Goal: Task Accomplishment & Management: Manage account settings

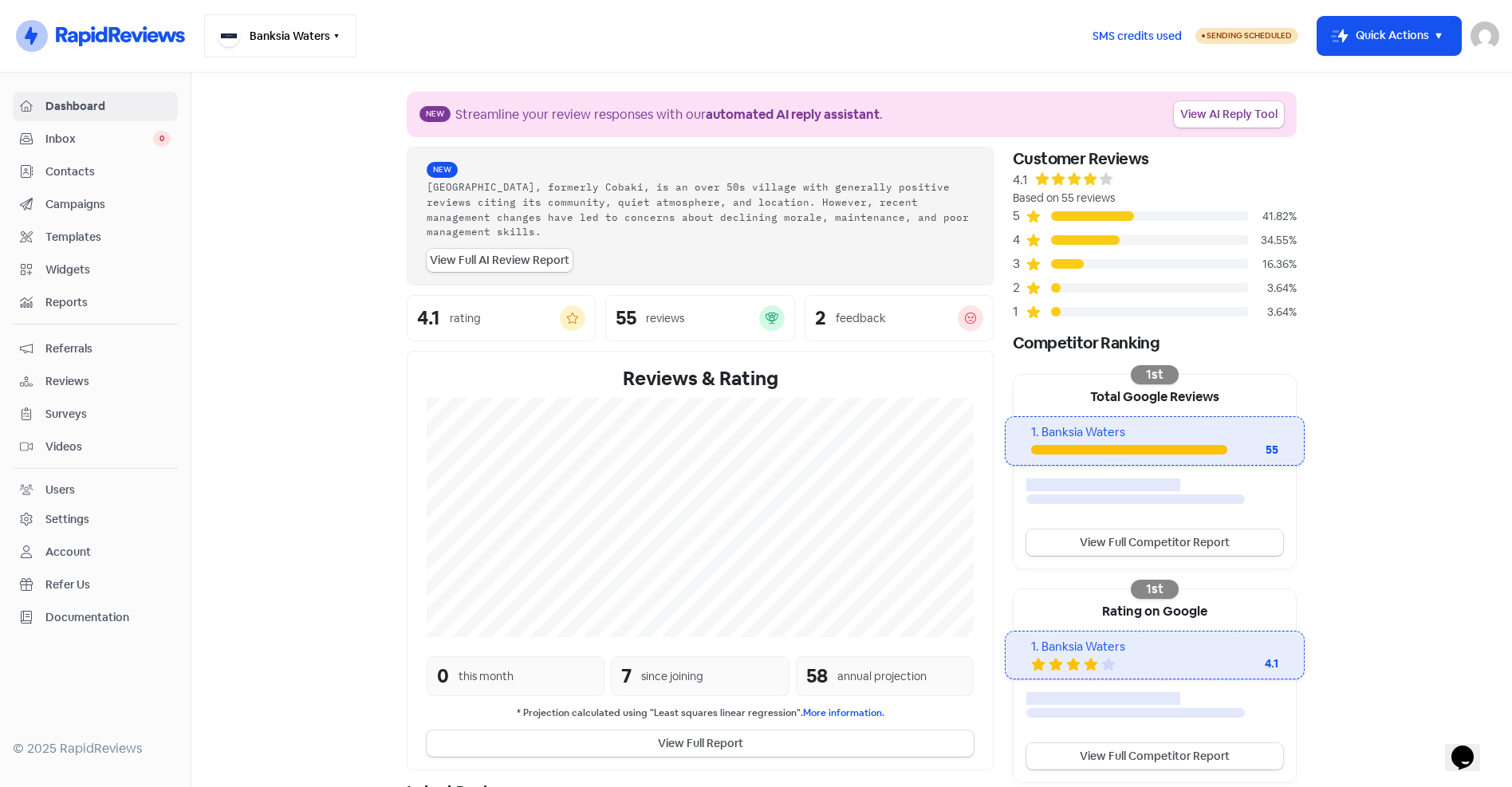
click at [302, 39] on button "Banksia Waters" at bounding box center [281, 36] width 152 height 43
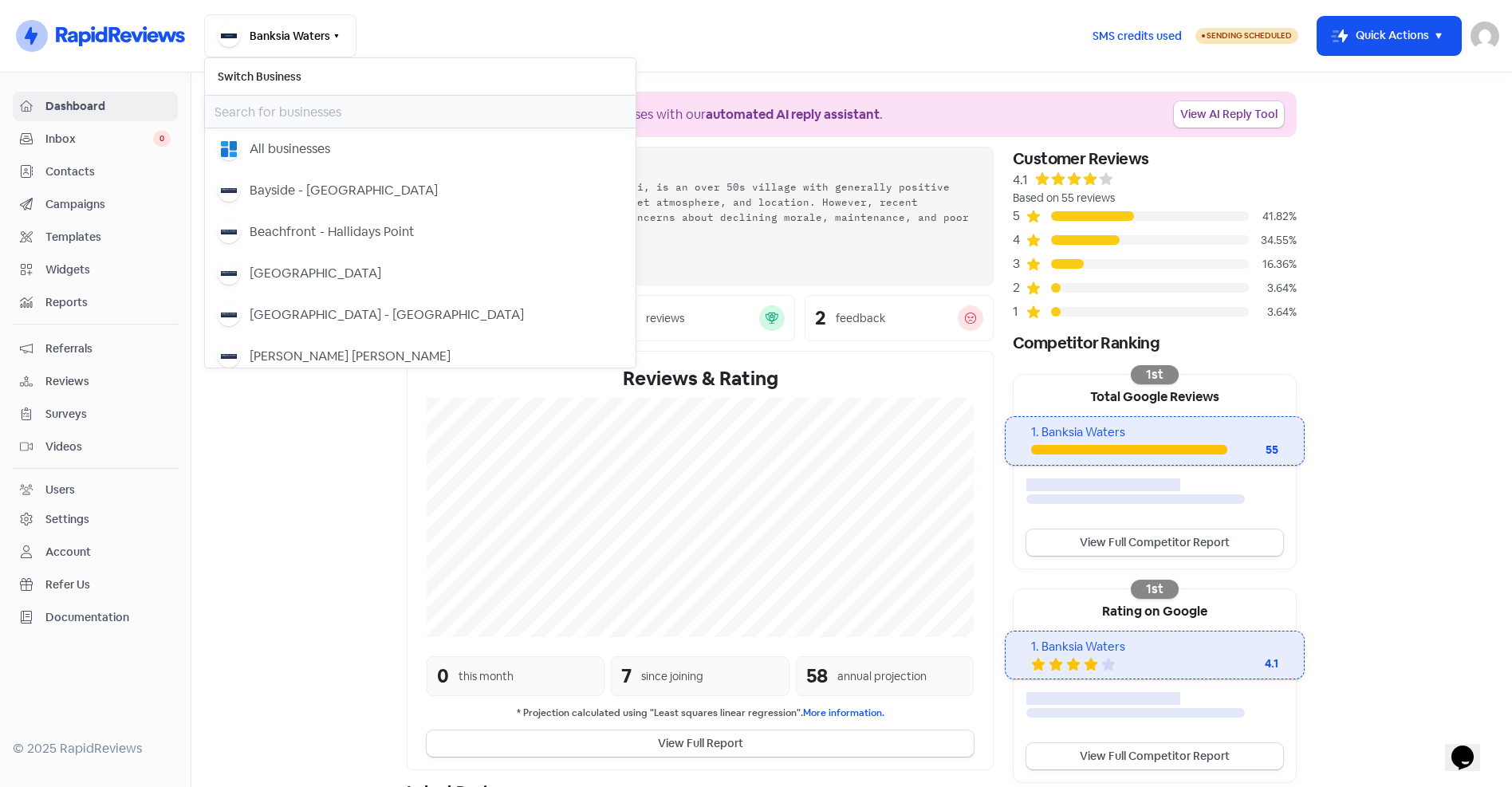
click at [299, 106] on input "text" at bounding box center [419, 111] width 430 height 32
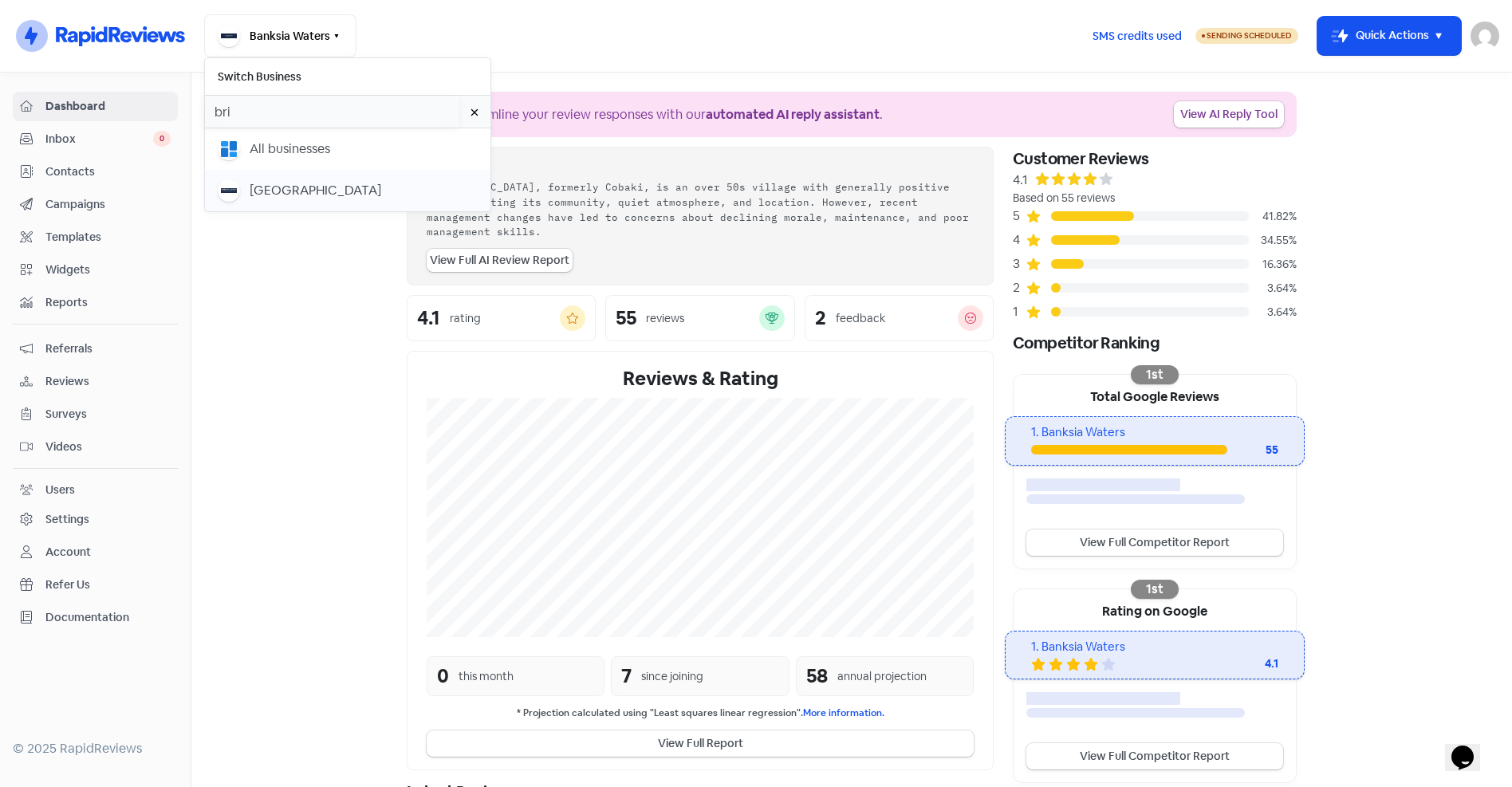
type input "bri"
click at [311, 196] on div "[GEOGRAPHIC_DATA]" at bounding box center [315, 190] width 131 height 19
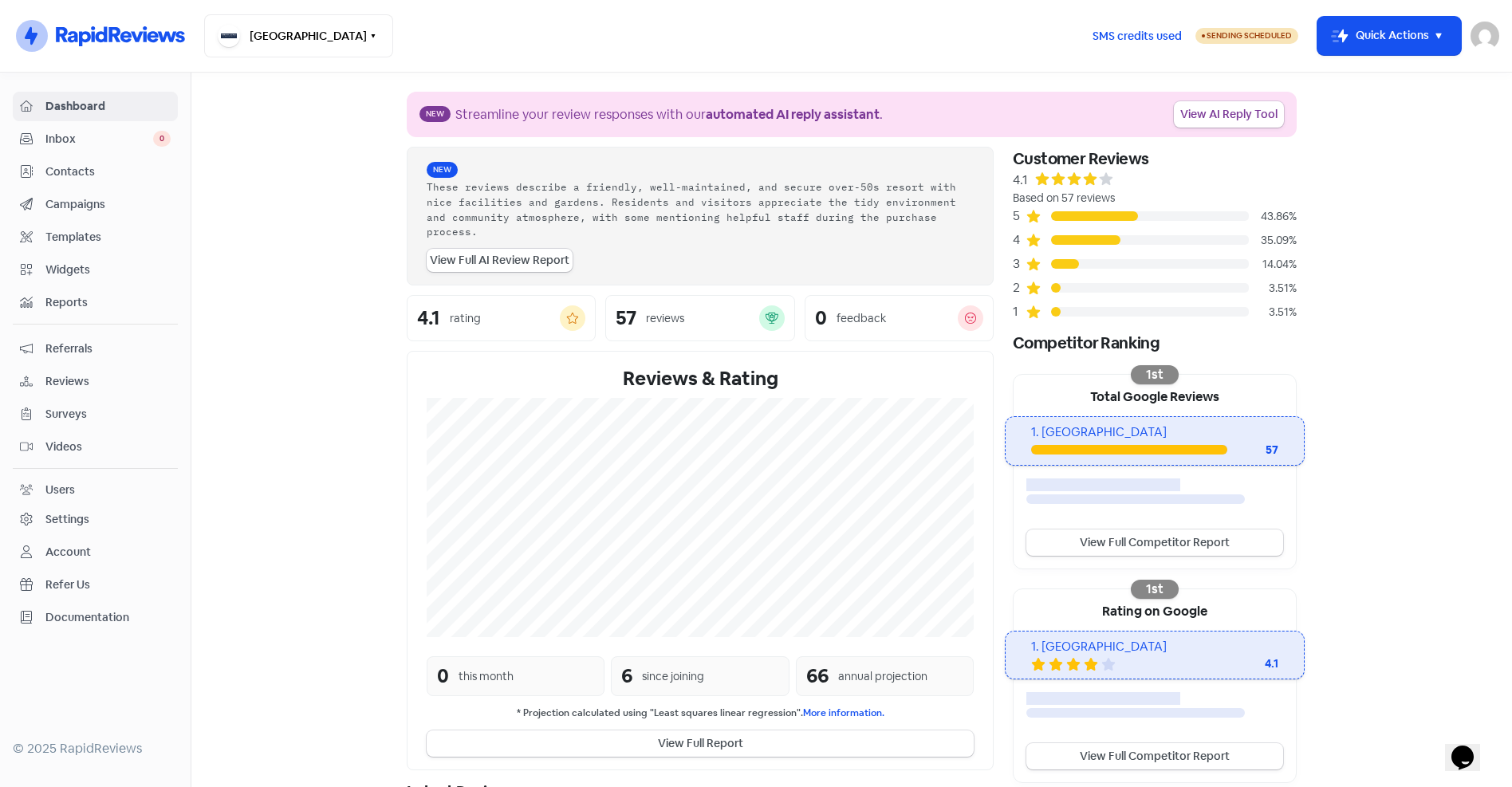
click at [99, 172] on span "Contacts" at bounding box center [108, 172] width 125 height 17
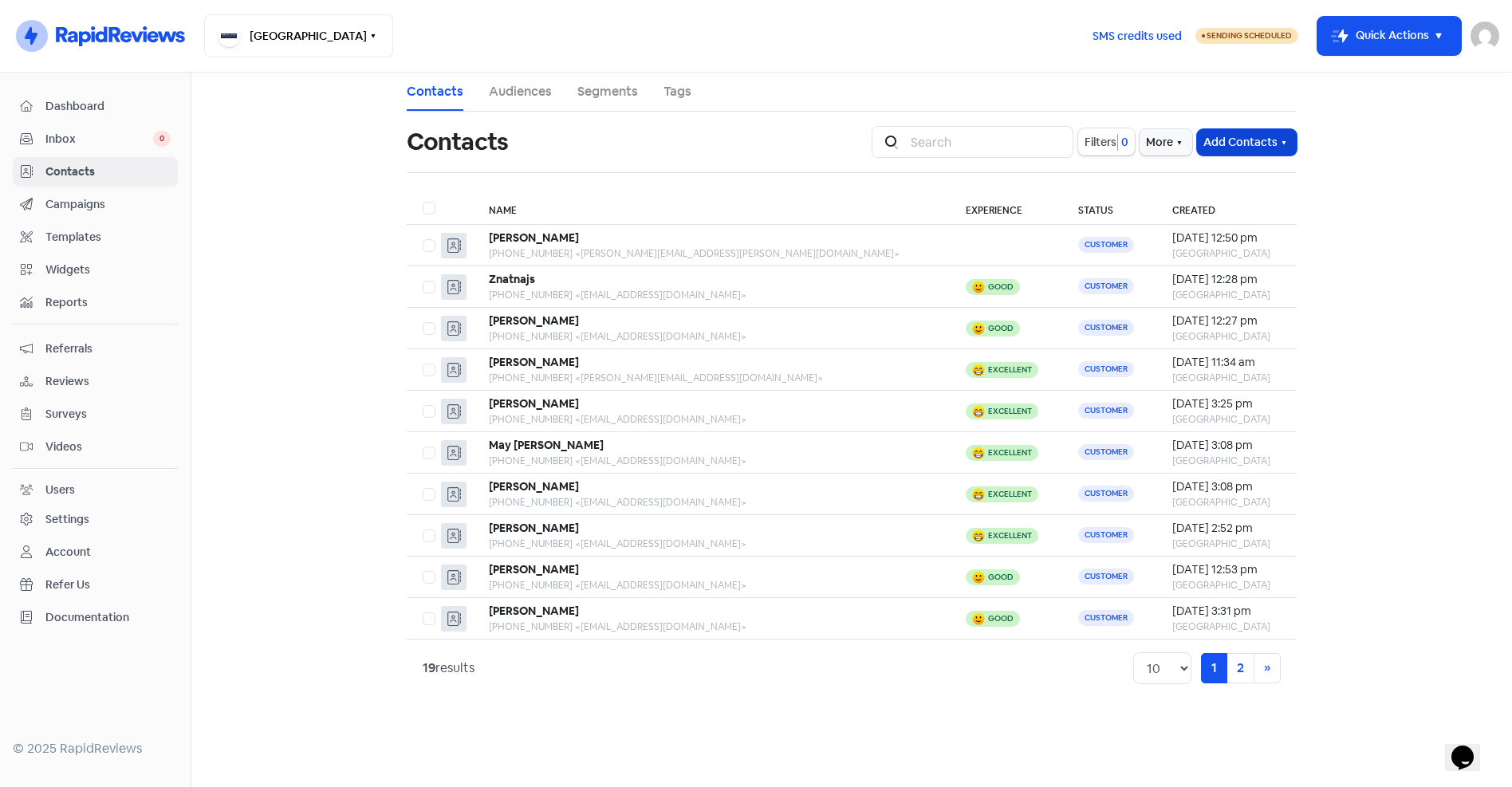
click at [1277, 139] on button "Add Contacts" at bounding box center [1247, 142] width 100 height 27
click at [1226, 206] on button "Import contacts" at bounding box center [1228, 208] width 136 height 32
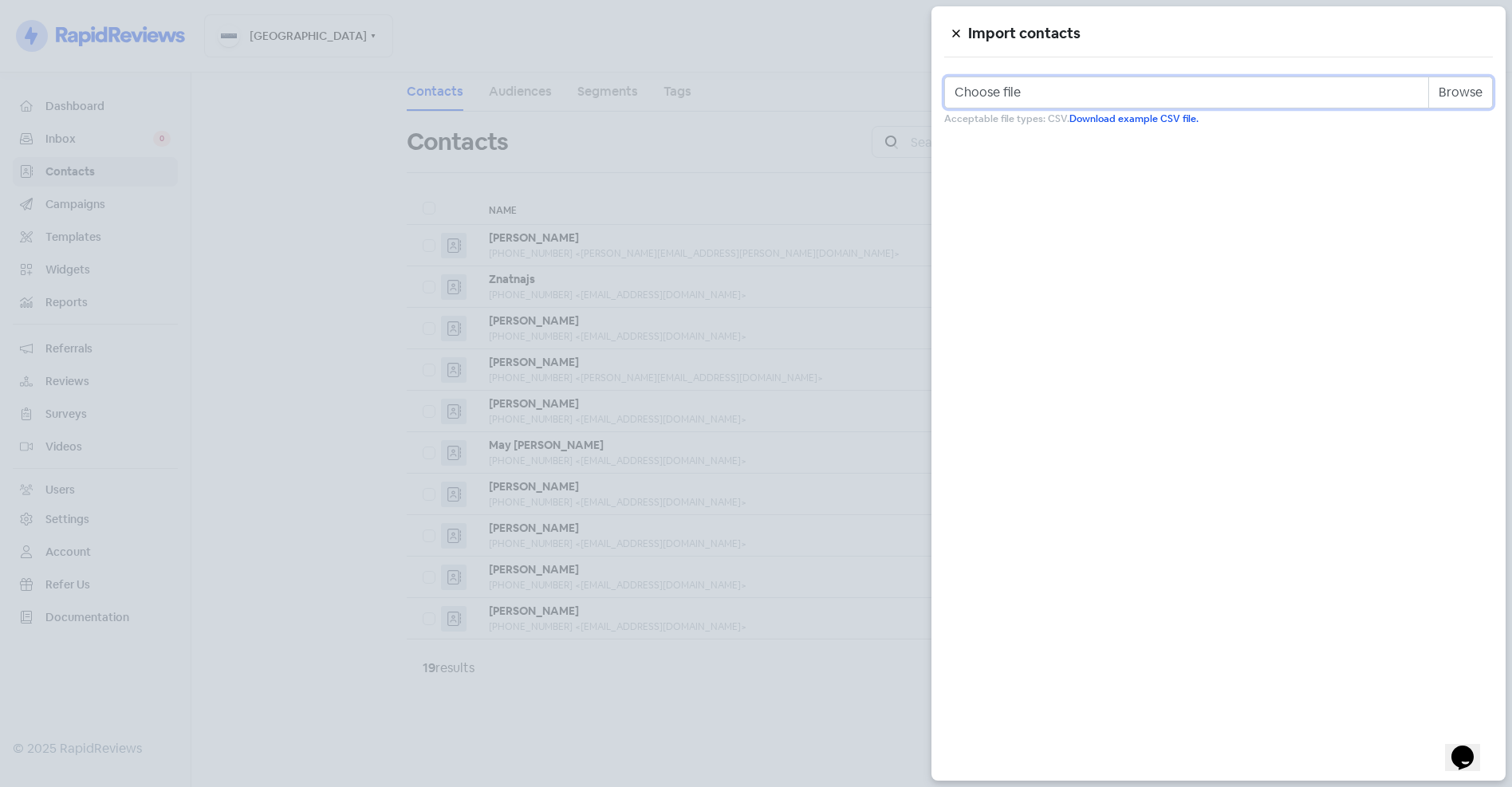
click at [1469, 99] on input "Choose file" at bounding box center [1218, 92] width 549 height 32
type input "C:\fakepath\bridge_street.csv"
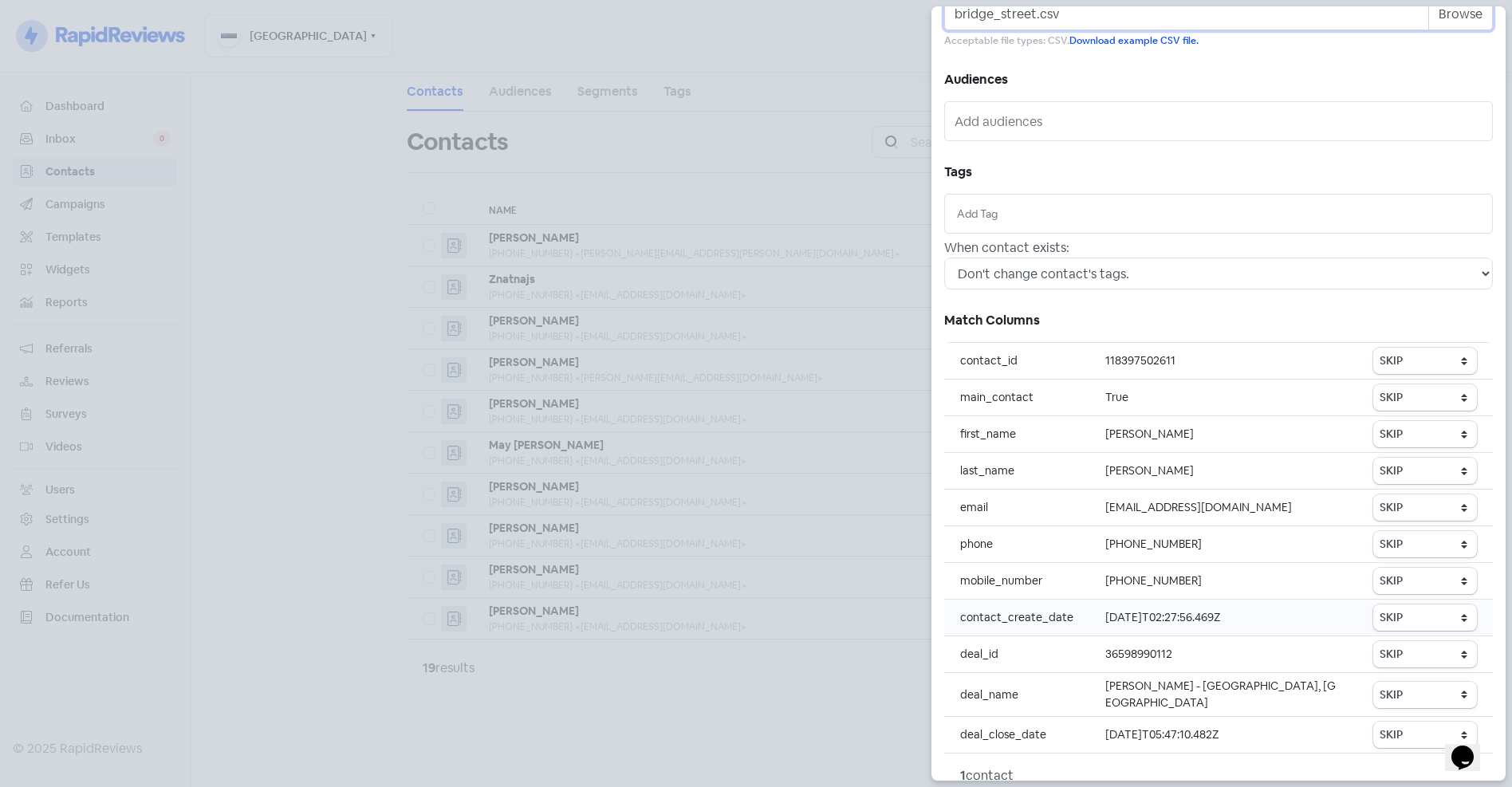
scroll to position [80, 0]
drag, startPoint x: 1283, startPoint y: 685, endPoint x: 1163, endPoint y: 696, distance: 120.5
click at [1163, 696] on td "Jacqueline Langley - Bridge Street, Toowoomba" at bounding box center [1223, 693] width 268 height 44
drag, startPoint x: 1163, startPoint y: 696, endPoint x: 1289, endPoint y: 685, distance: 126.5
copy td "Toowoomba"
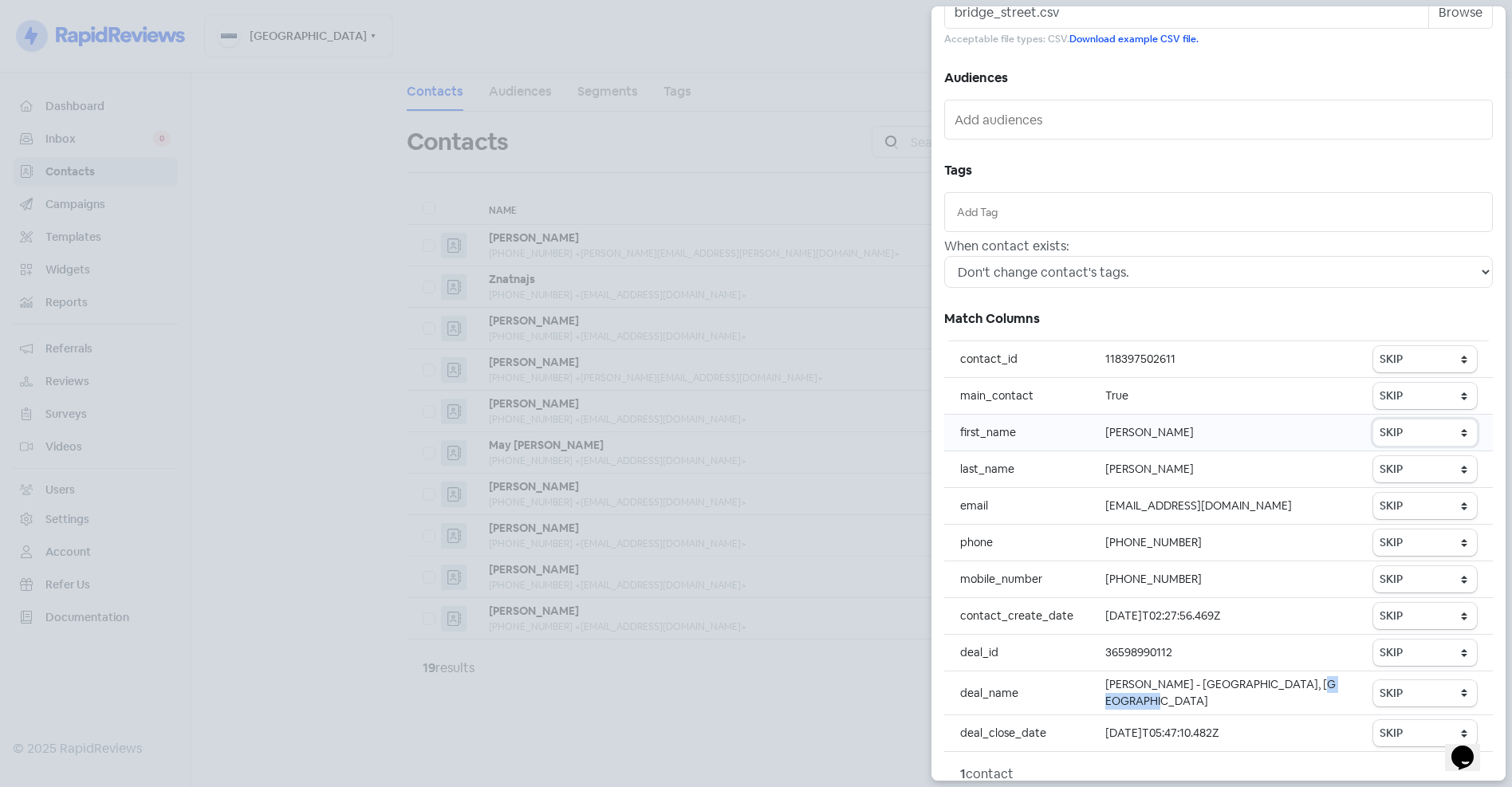
click at [1430, 436] on select "SKIP First name Last name Mobile number Email address Contact status" at bounding box center [1425, 432] width 104 height 27
select select "first_name"
click at [1373, 419] on select "SKIP First name Last name Mobile number Email address Contact status" at bounding box center [1425, 432] width 104 height 27
click at [1422, 472] on select "SKIP First name Last name Mobile number Email address Contact status" at bounding box center [1425, 469] width 104 height 27
select select "last_name"
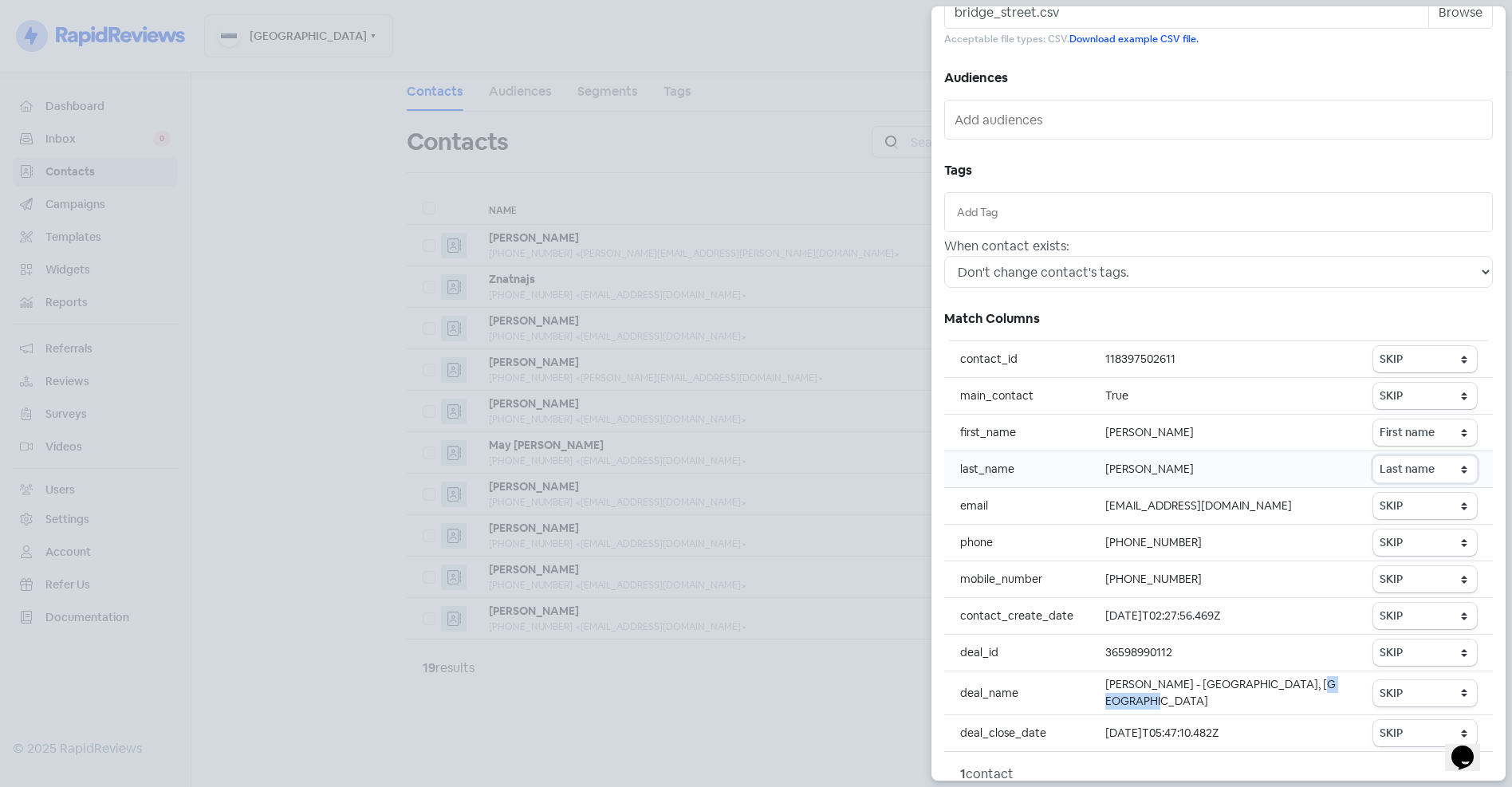
click at [1373, 456] on select "SKIP First name Last name Mobile number Email address Contact status" at bounding box center [1425, 469] width 104 height 27
click at [1412, 504] on select "SKIP First name Last name Mobile number Email address Contact status" at bounding box center [1425, 505] width 104 height 27
select select "email"
click at [1373, 493] on select "SKIP First name Last name Mobile number Email address Contact status" at bounding box center [1425, 505] width 104 height 27
click at [1409, 545] on select "SKIP First name Last name Mobile number Email address Contact status" at bounding box center [1425, 542] width 104 height 27
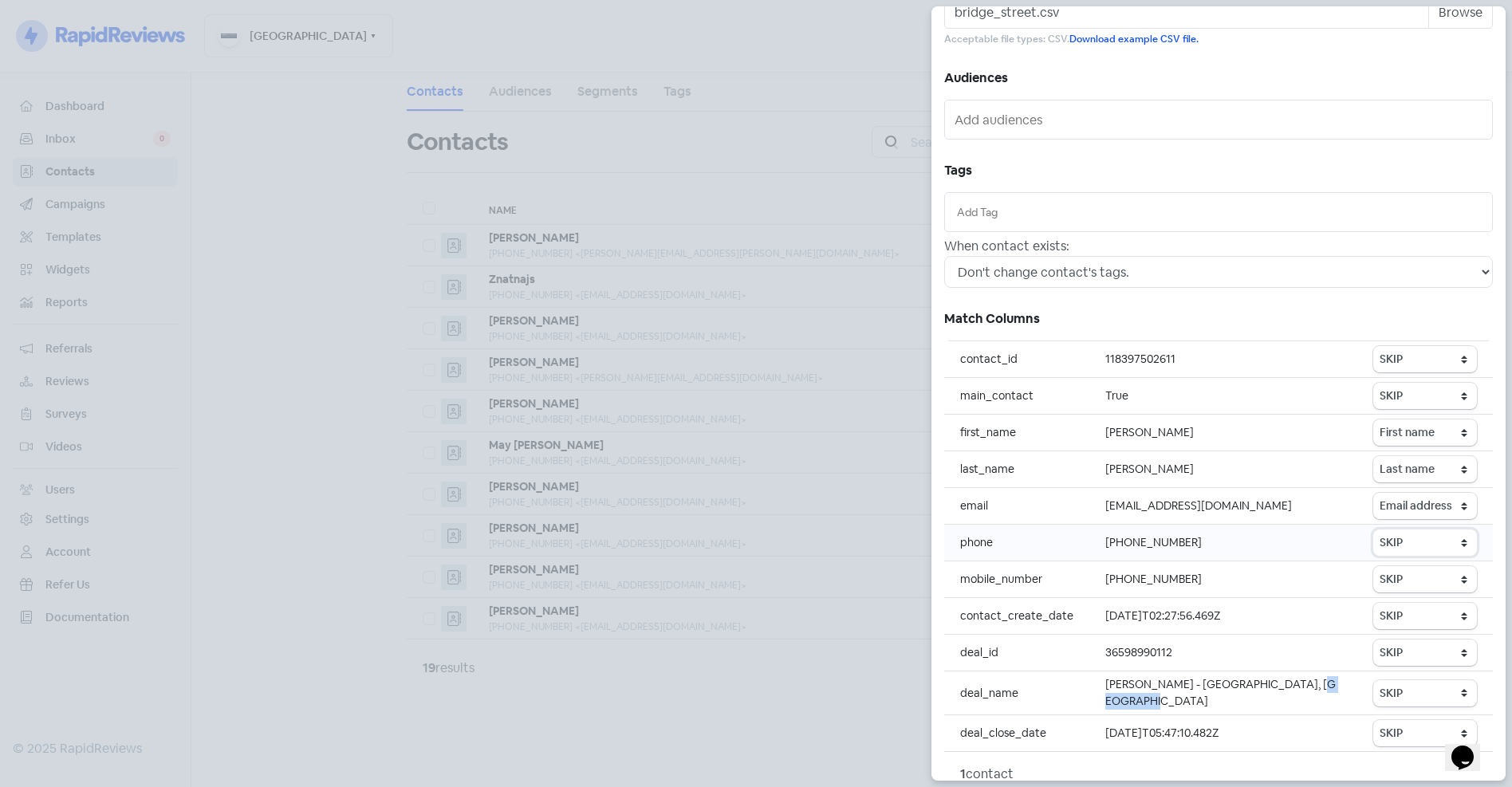
select select "phone"
click at [1373, 529] on select "SKIP First name Last name Mobile number Email address Contact status" at bounding box center [1425, 542] width 104 height 27
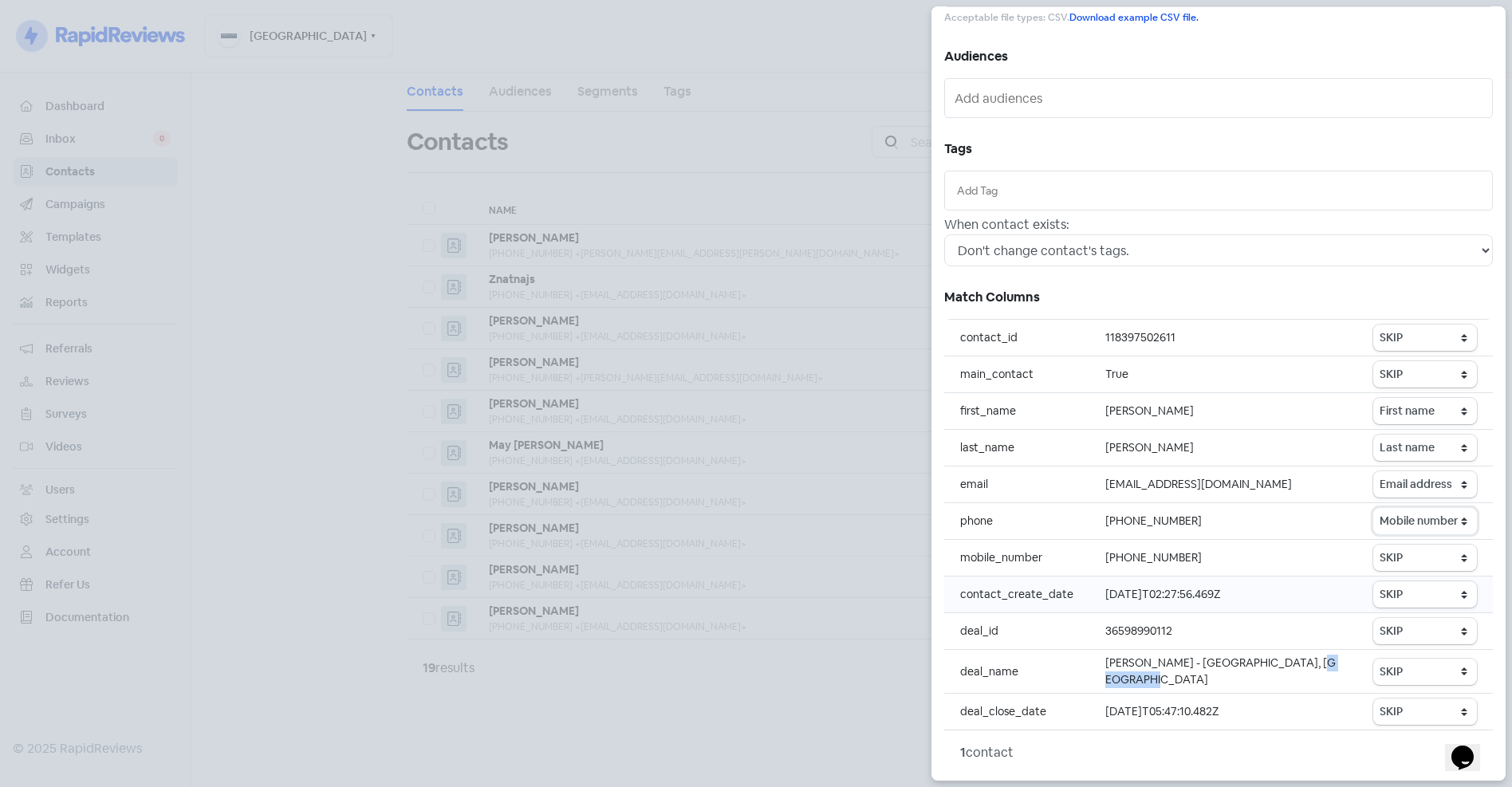
scroll to position [163, 0]
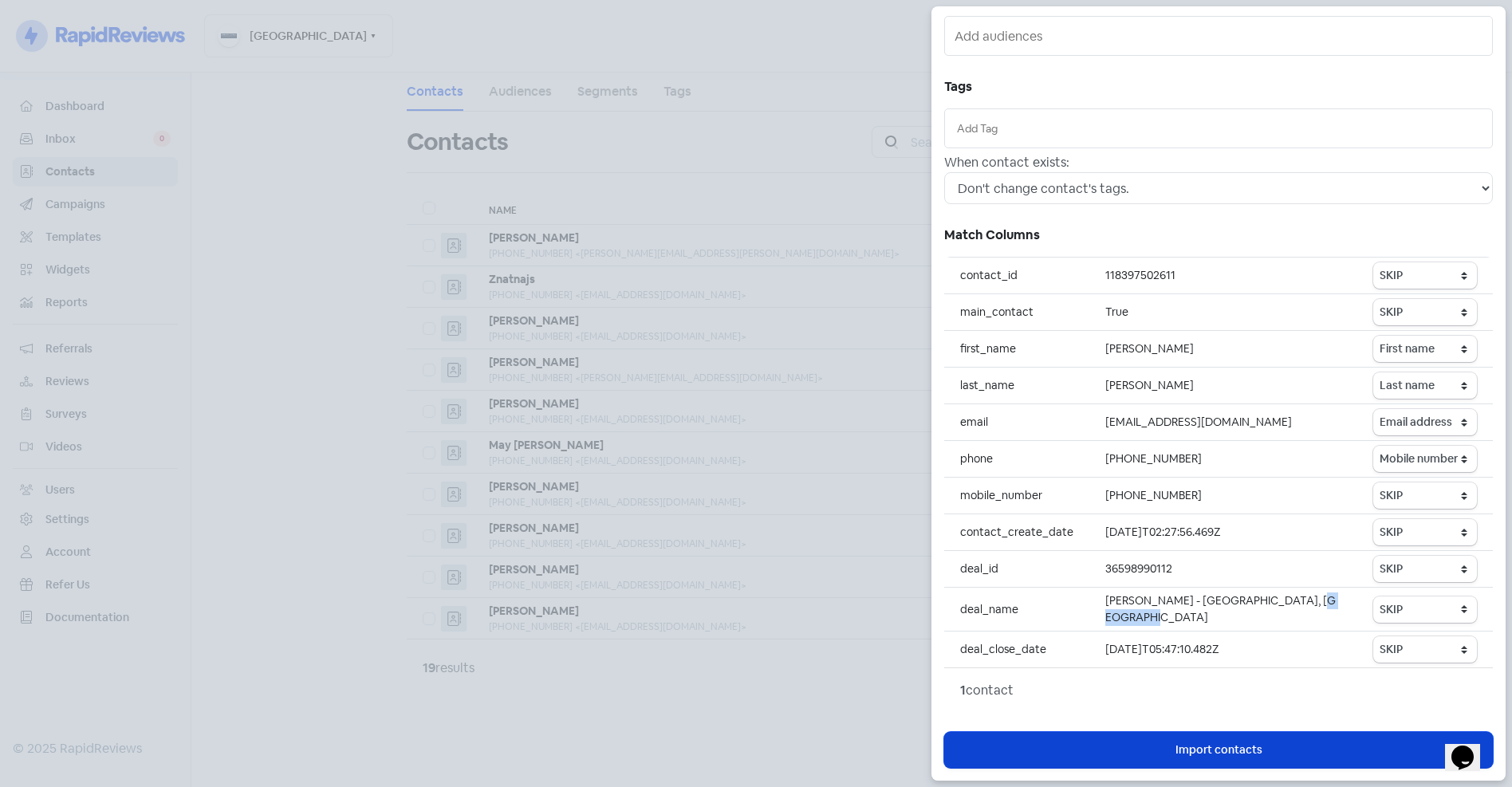
click at [1217, 749] on span "Import contacts" at bounding box center [1218, 749] width 87 height 17
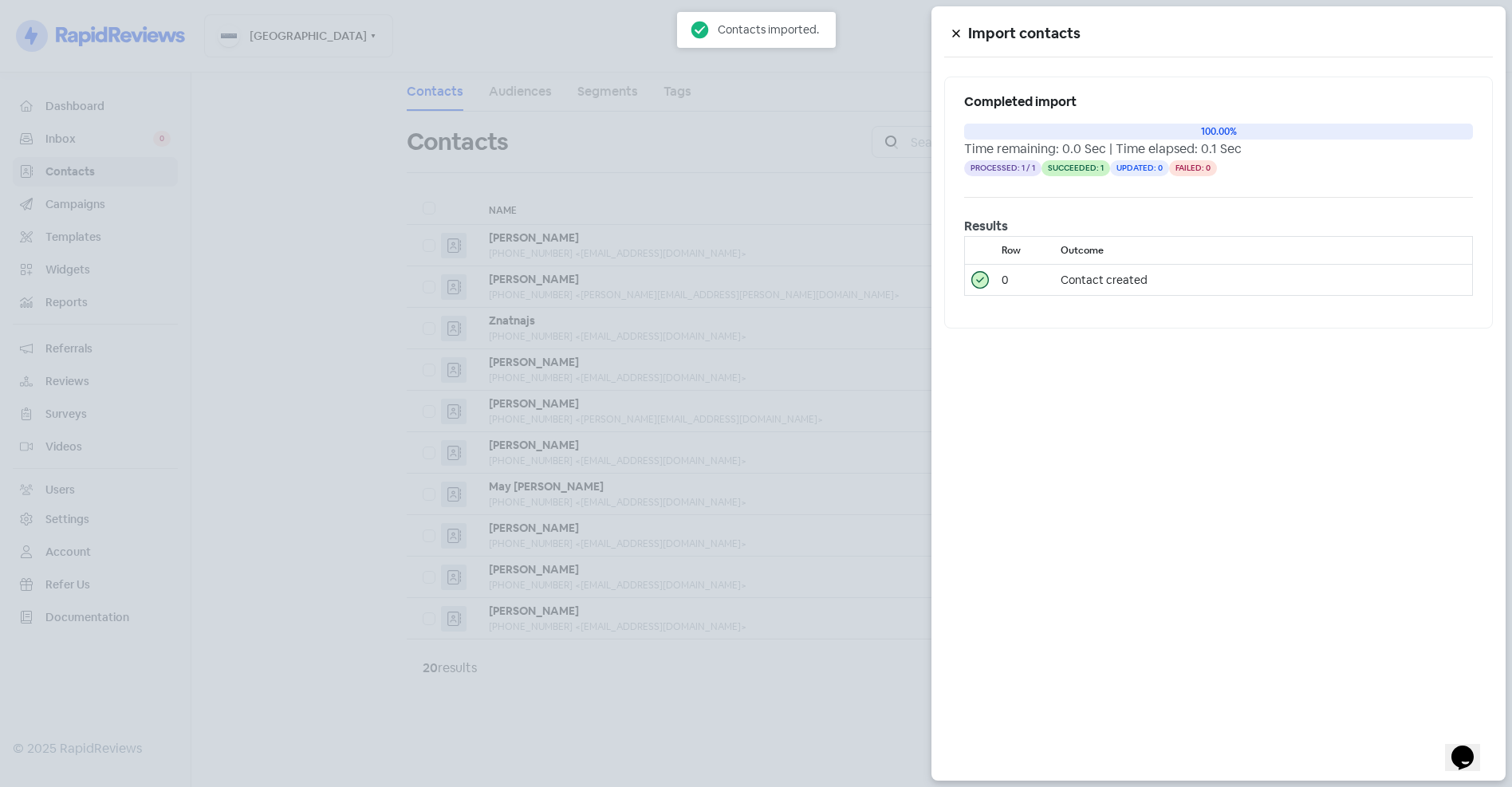
scroll to position [0, 0]
click at [773, 738] on div at bounding box center [756, 394] width 1512 height 787
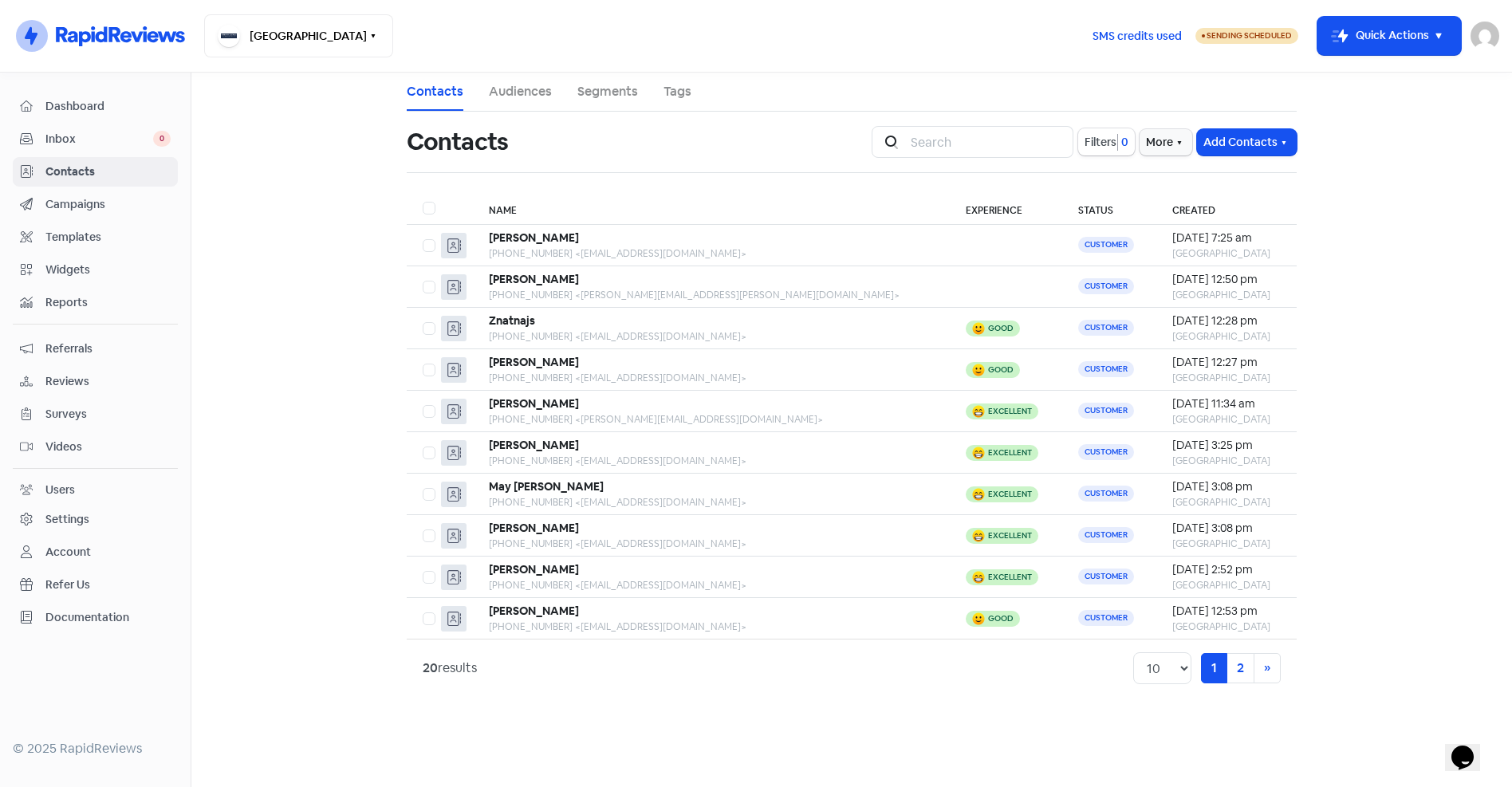
click at [75, 520] on div "Settings" at bounding box center [68, 519] width 44 height 17
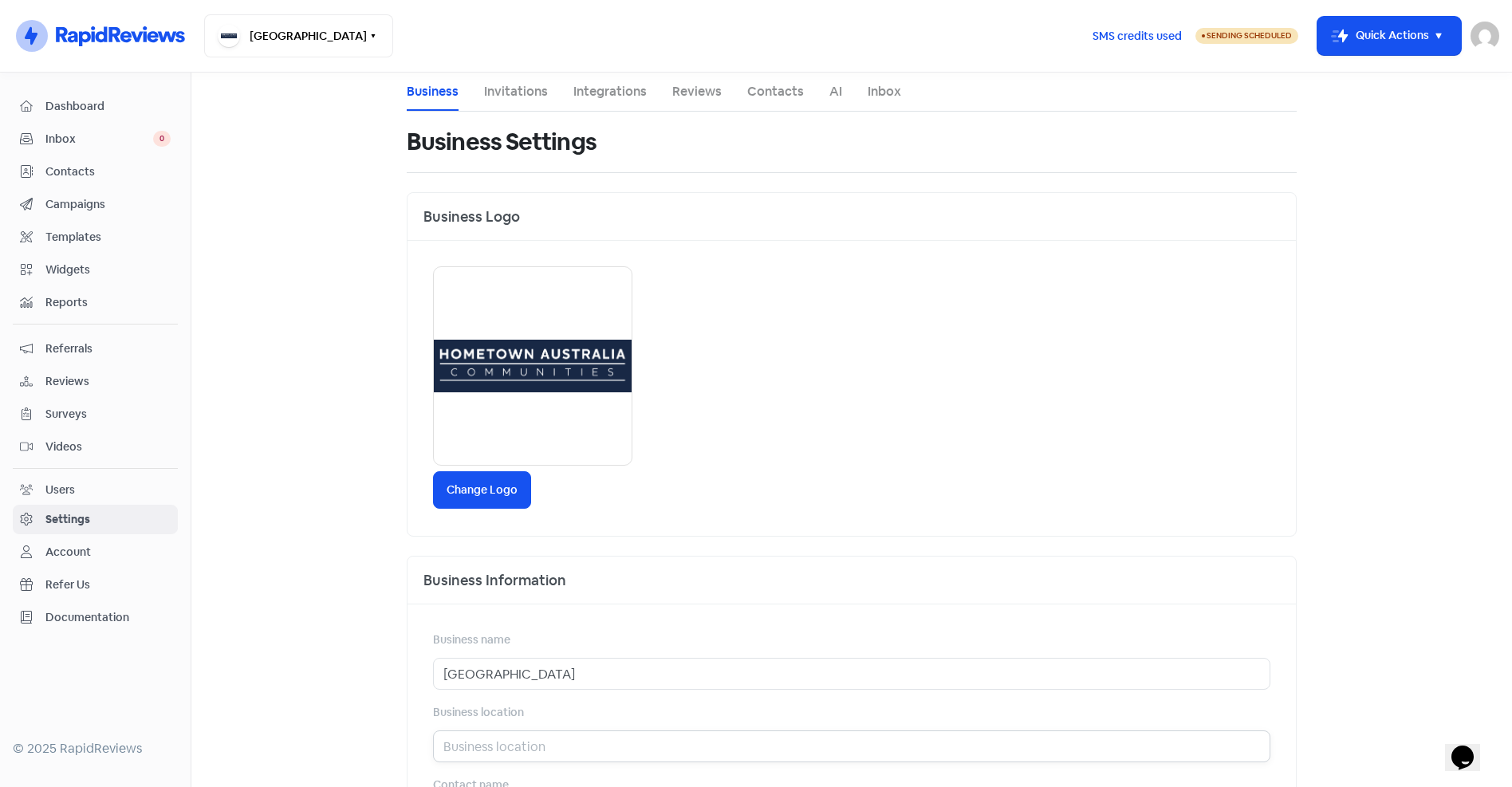
click at [505, 750] on input "text" at bounding box center [851, 746] width 838 height 32
paste input "Toowoomba"
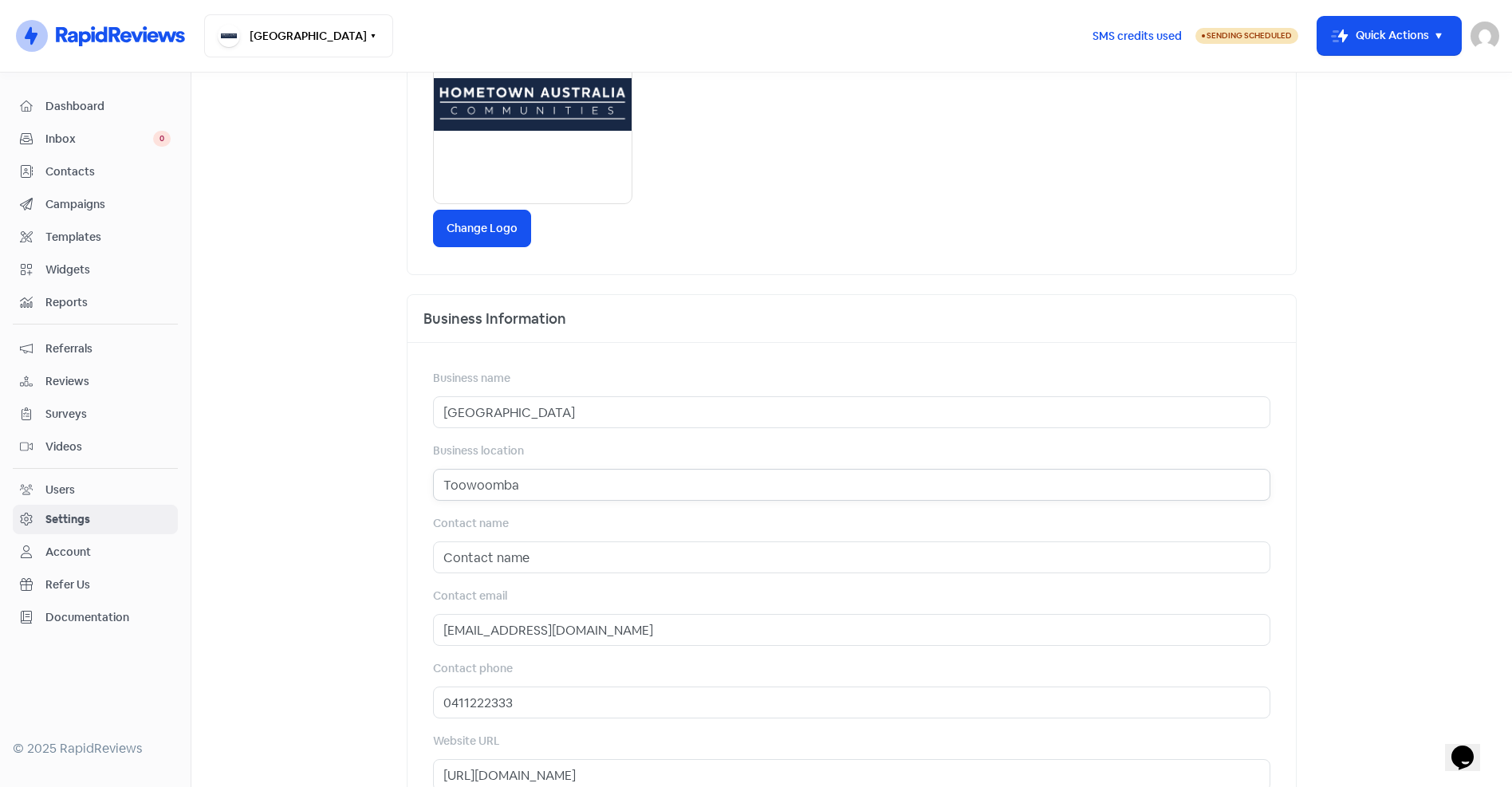
scroll to position [471, 0]
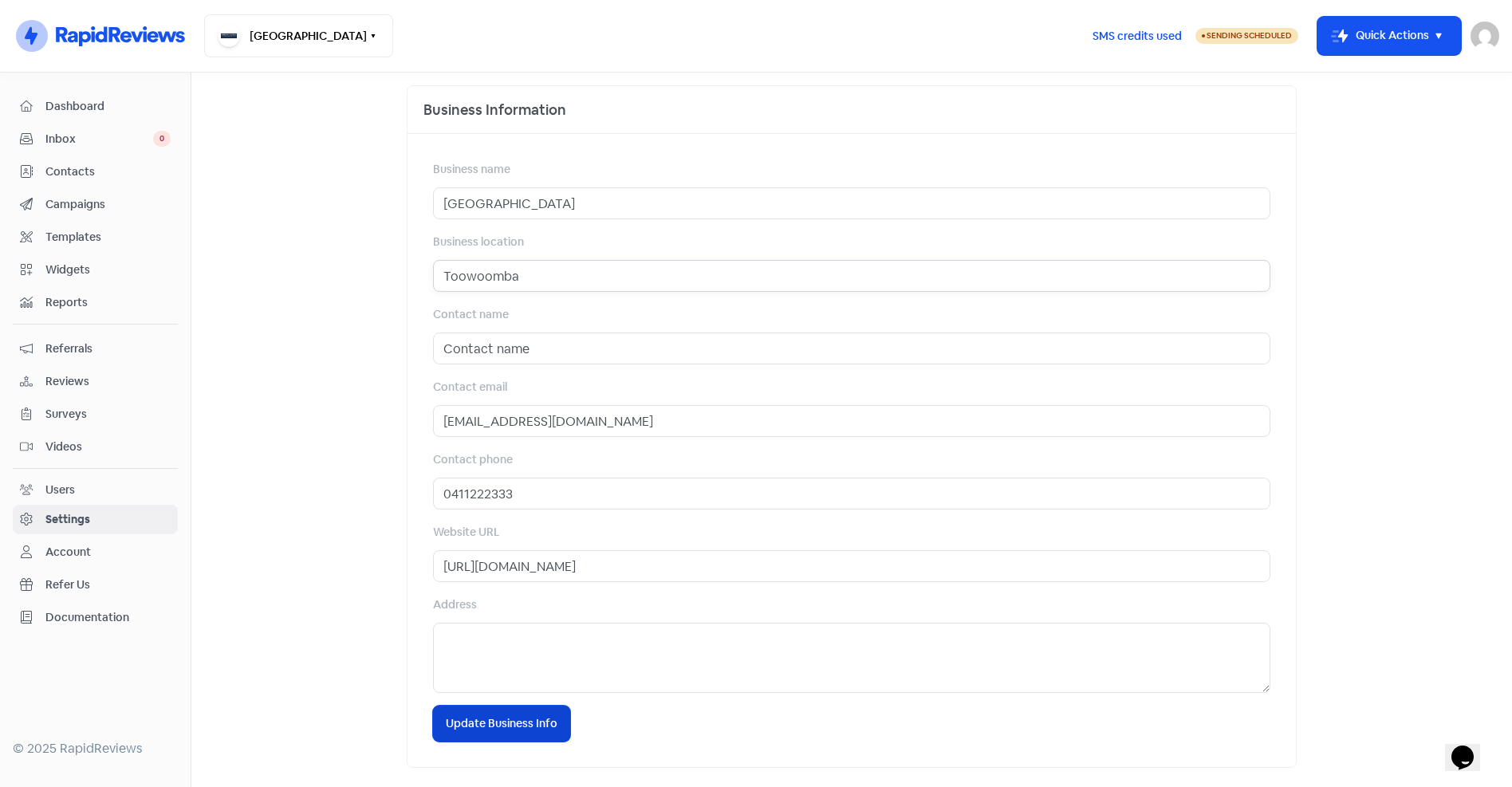
type input "Toowoomba"
click at [513, 716] on span "Update Business Info" at bounding box center [502, 724] width 112 height 17
click at [259, 42] on button "[GEOGRAPHIC_DATA]" at bounding box center [299, 36] width 189 height 43
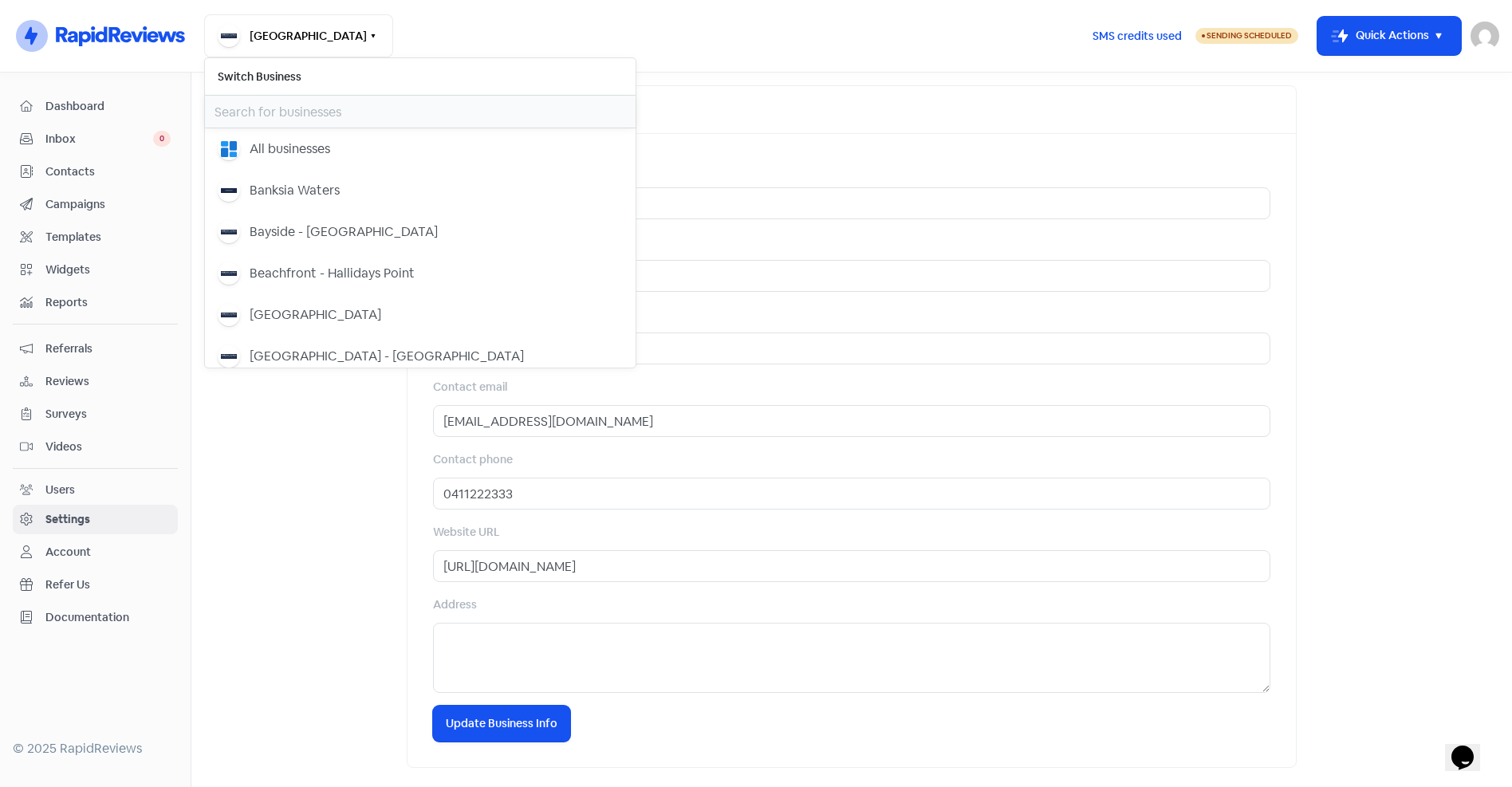
click at [274, 113] on input "text" at bounding box center [419, 111] width 430 height 32
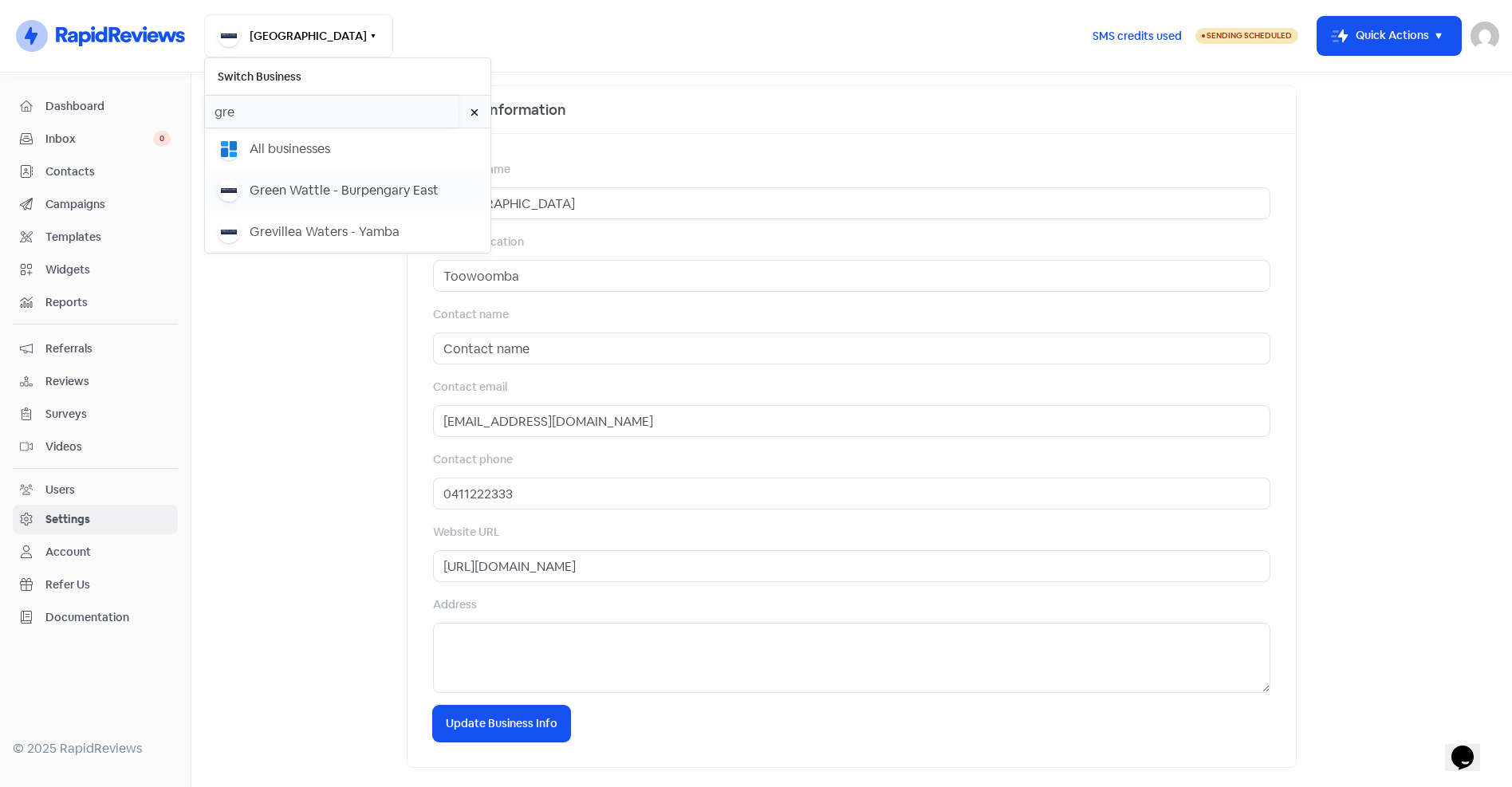
type input "gre"
click at [296, 189] on div "Green Wattle - Burpengary East" at bounding box center [344, 190] width 189 height 19
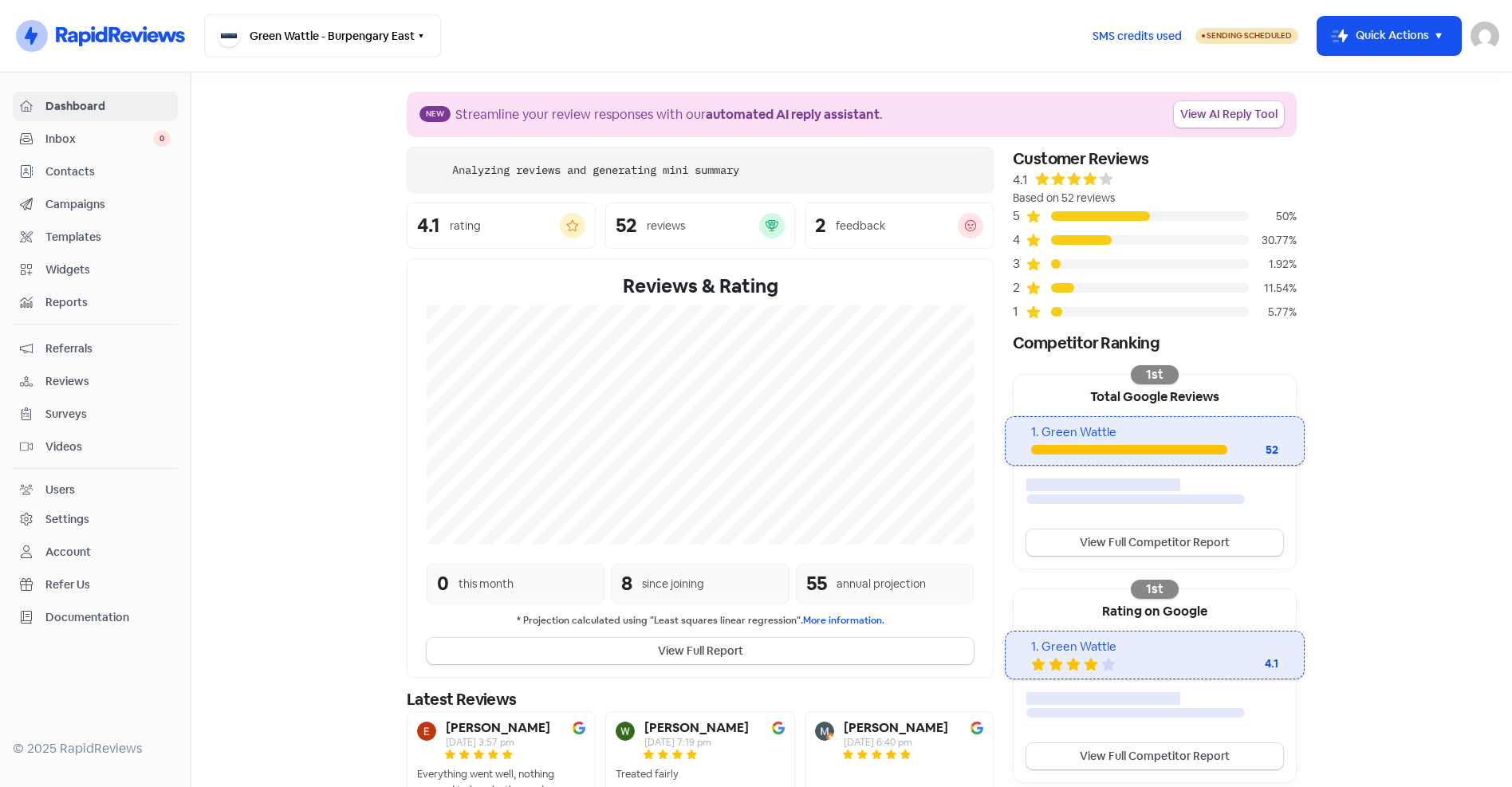
click at [83, 169] on span "Contacts" at bounding box center [108, 172] width 125 height 17
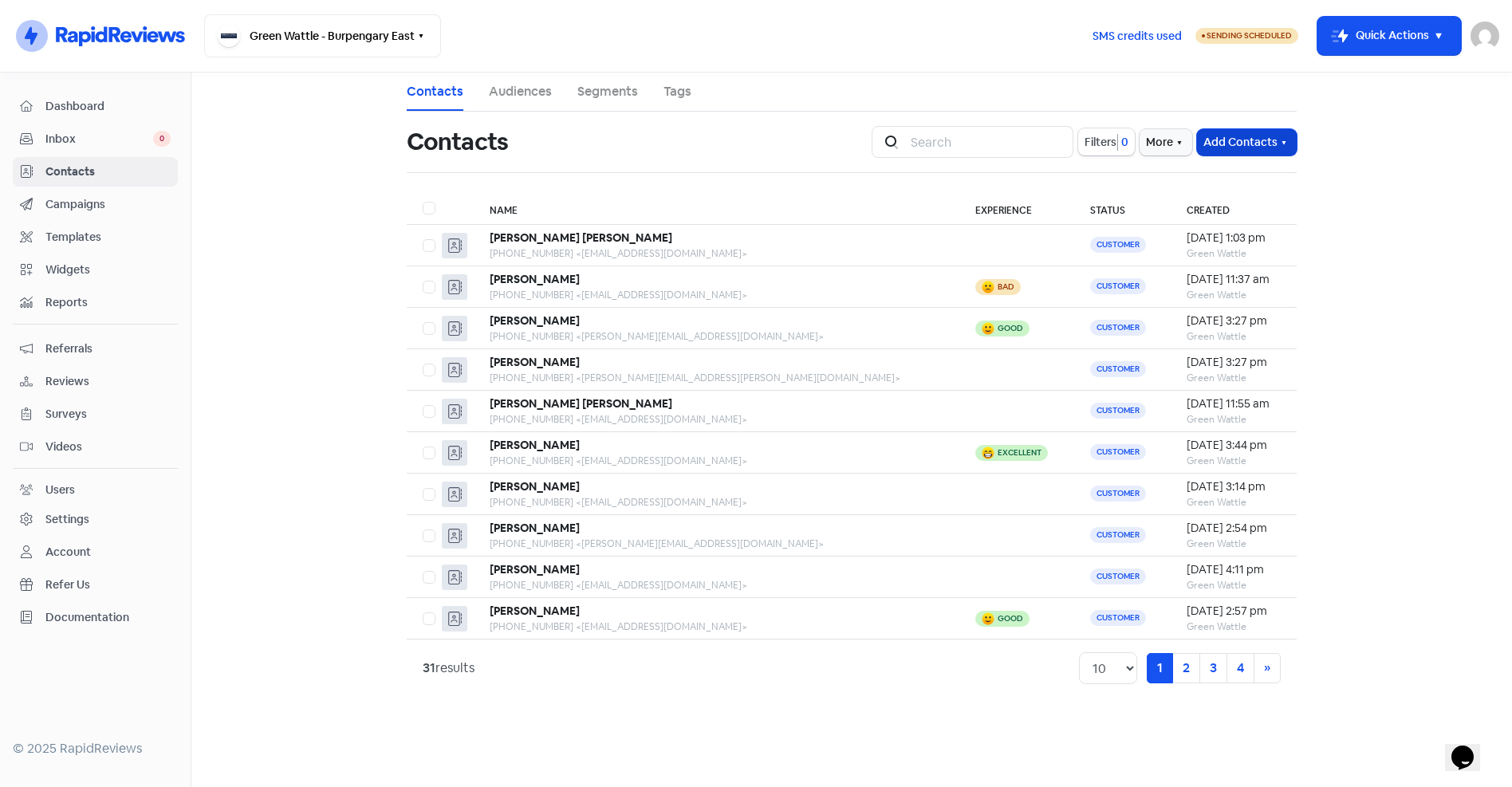
click at [1287, 141] on icon "button" at bounding box center [1284, 143] width 13 height 13
click at [1233, 206] on button "Import contacts" at bounding box center [1228, 208] width 136 height 32
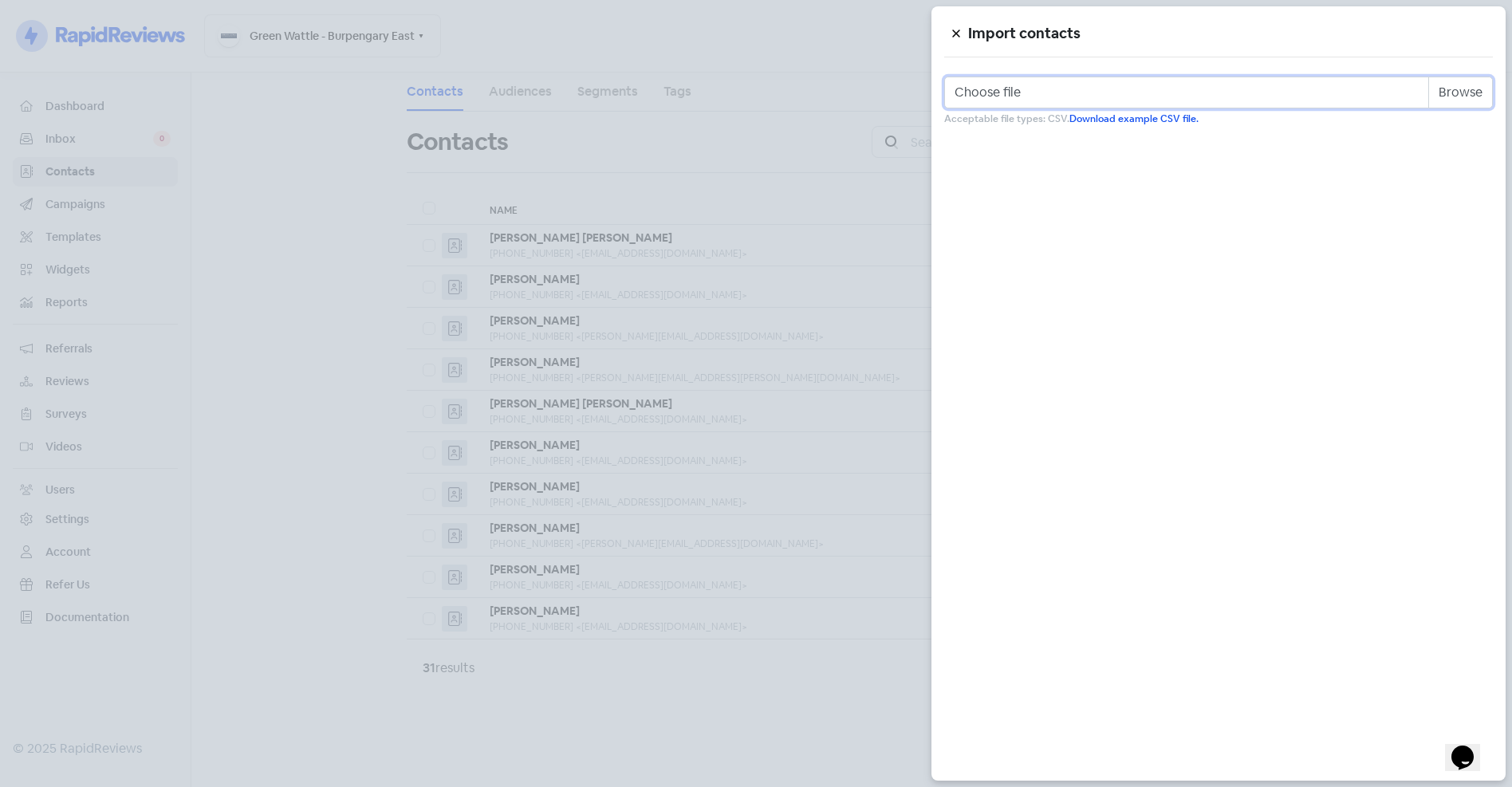
click at [1440, 94] on input "Choose file" at bounding box center [1218, 92] width 549 height 32
type input "C:\fakepath\green_wattle.csv"
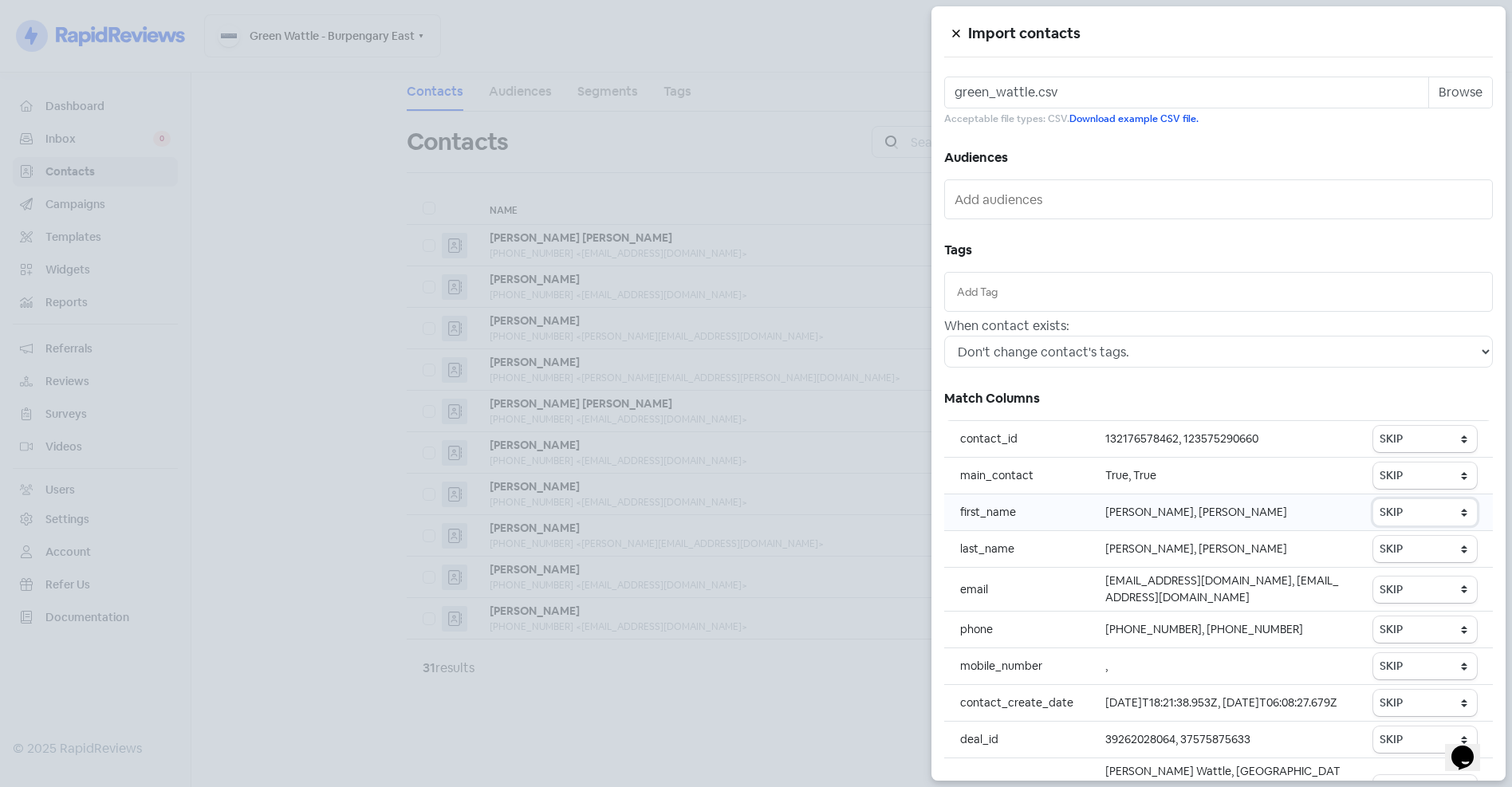
click at [1405, 511] on select "SKIP First name Last name Mobile number Email address Contact status" at bounding box center [1425, 512] width 104 height 27
select select "first_name"
click at [1373, 499] on select "SKIP First name Last name Mobile number Email address Contact status" at bounding box center [1425, 512] width 104 height 27
click at [1402, 551] on select "SKIP First name Last name Mobile number Email address Contact status" at bounding box center [1425, 549] width 104 height 27
select select "last_name"
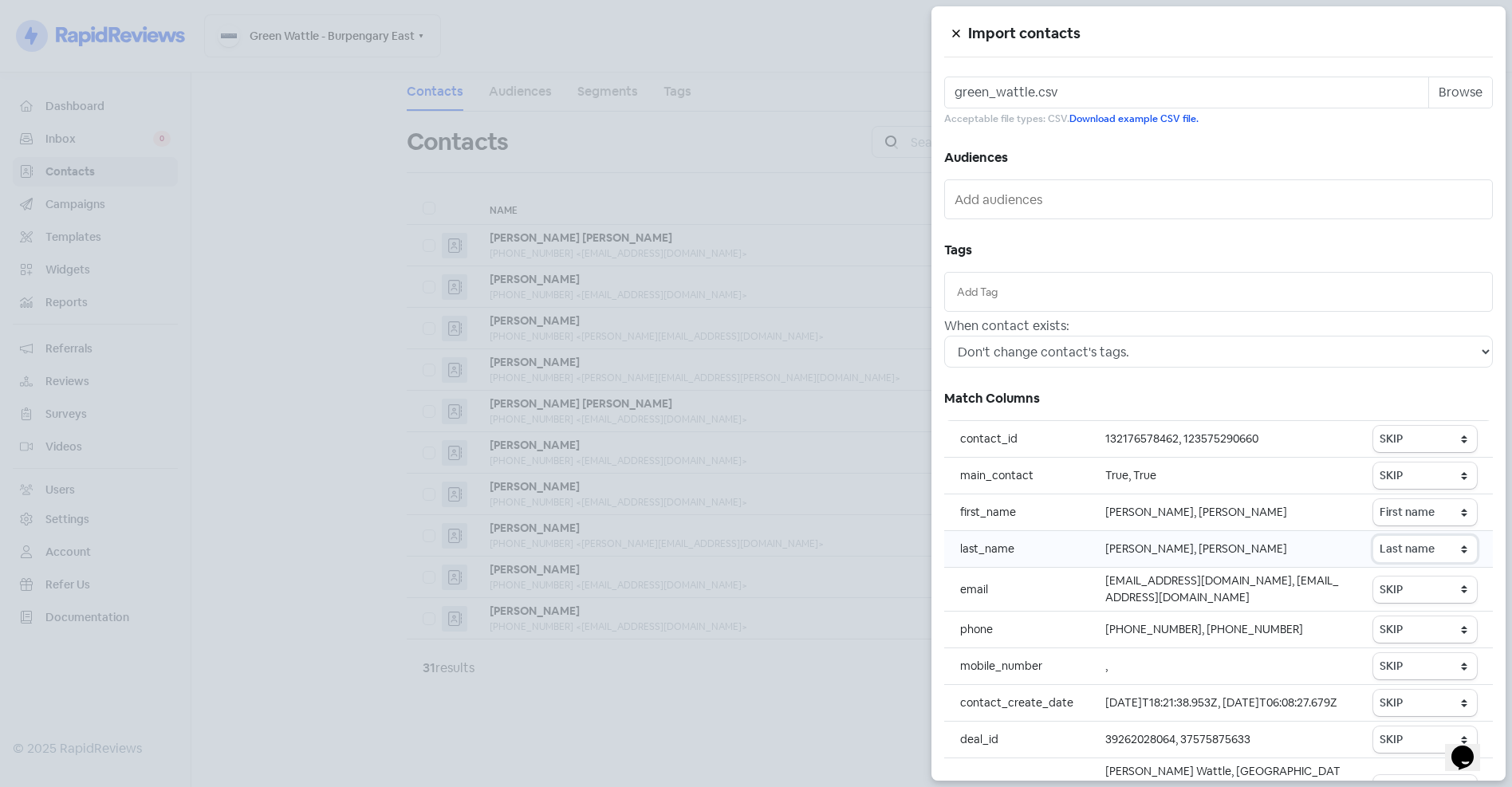
click at [1373, 536] on select "SKIP First name Last name Mobile number Email address Contact status" at bounding box center [1425, 549] width 104 height 27
click at [1405, 584] on select "SKIP First name Last name Mobile number Email address Contact status" at bounding box center [1425, 589] width 104 height 27
select select "email"
click at [1373, 576] on select "SKIP First name Last name Mobile number Email address Contact status" at bounding box center [1425, 589] width 104 height 27
click at [1411, 630] on select "SKIP First name Last name Mobile number Email address Contact status" at bounding box center [1425, 629] width 104 height 27
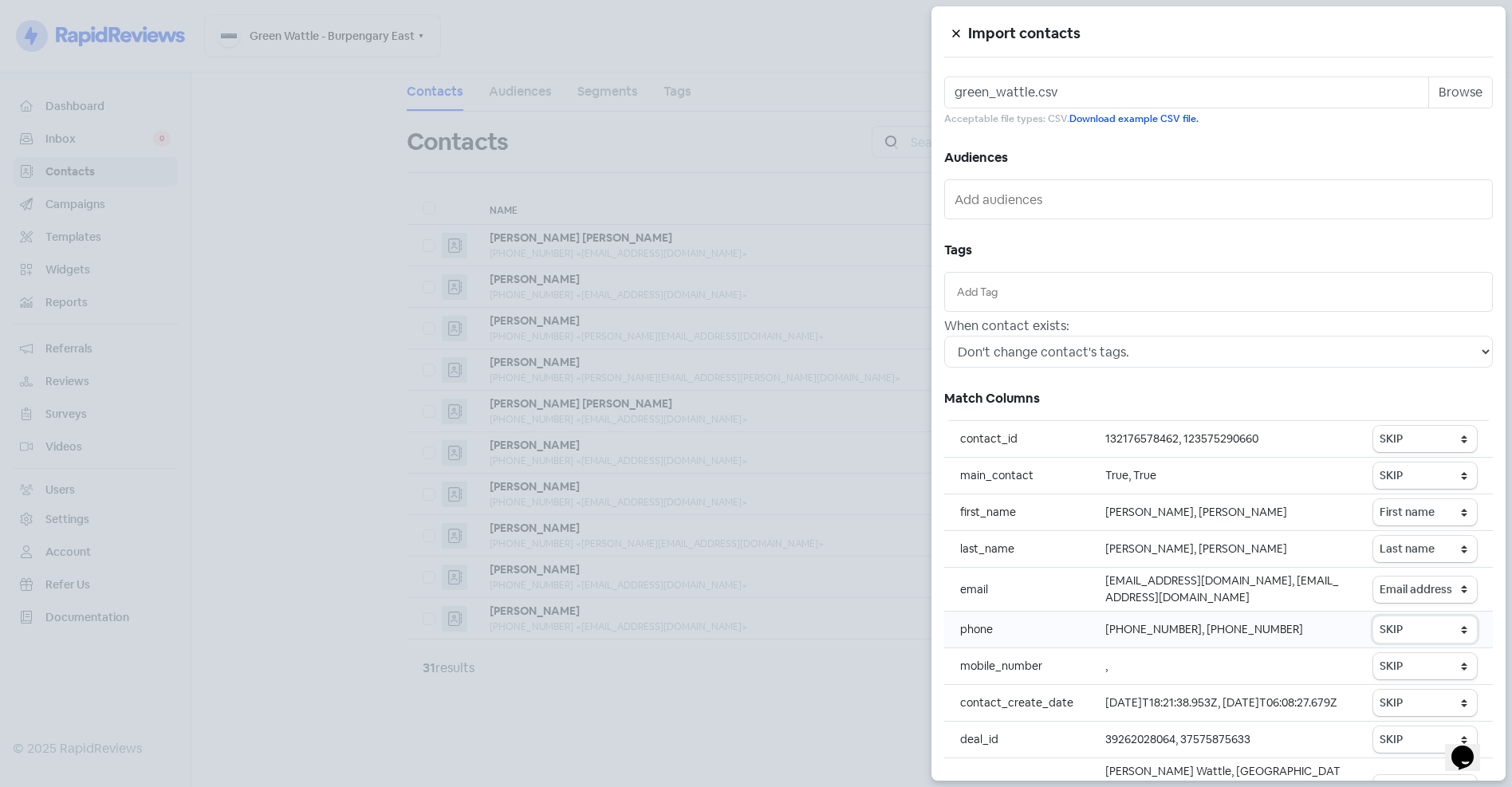
select select "phone"
click at [1373, 616] on select "SKIP First name Last name Mobile number Email address Contact status" at bounding box center [1425, 629] width 104 height 27
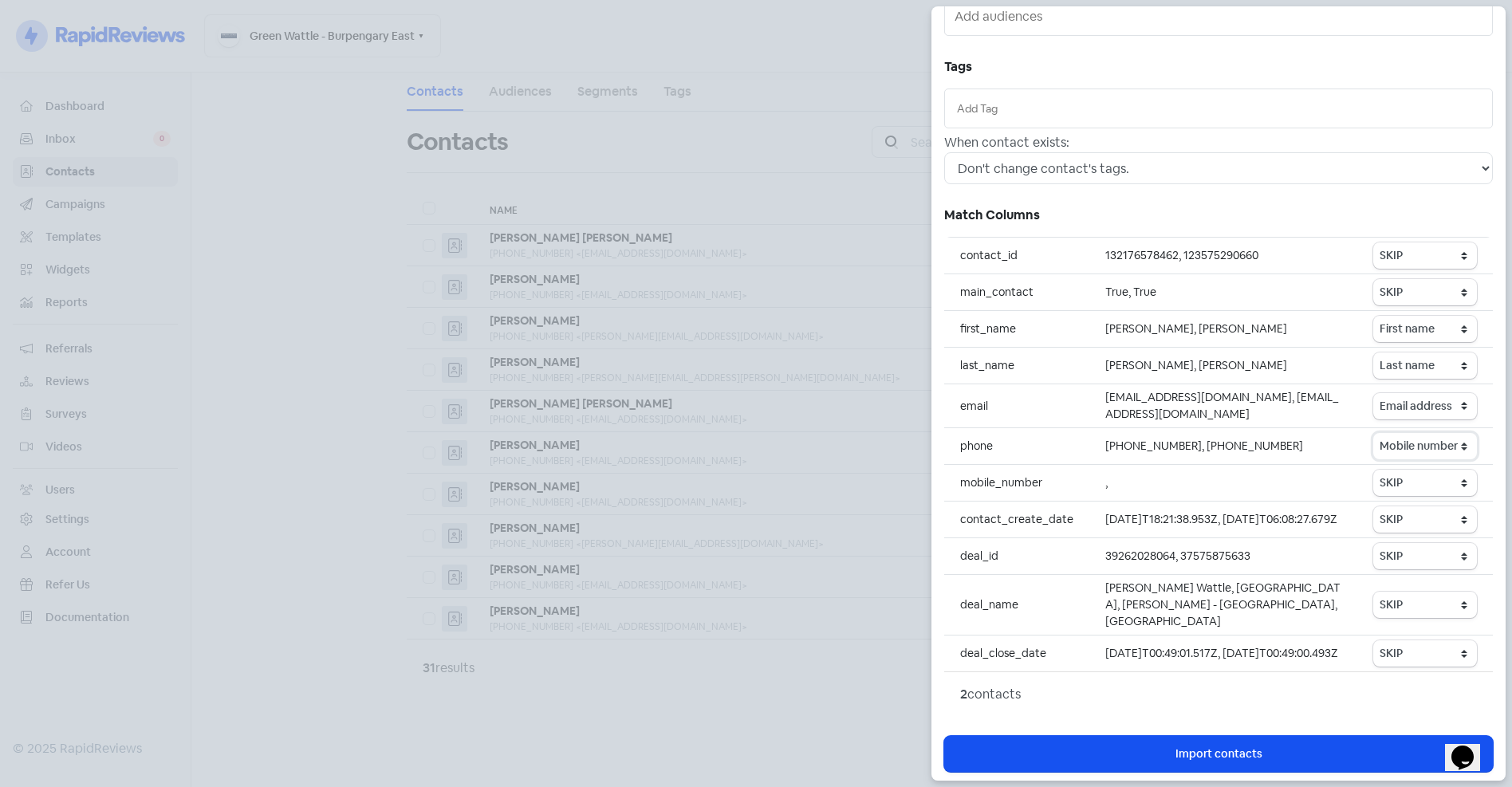
scroll to position [202, 0]
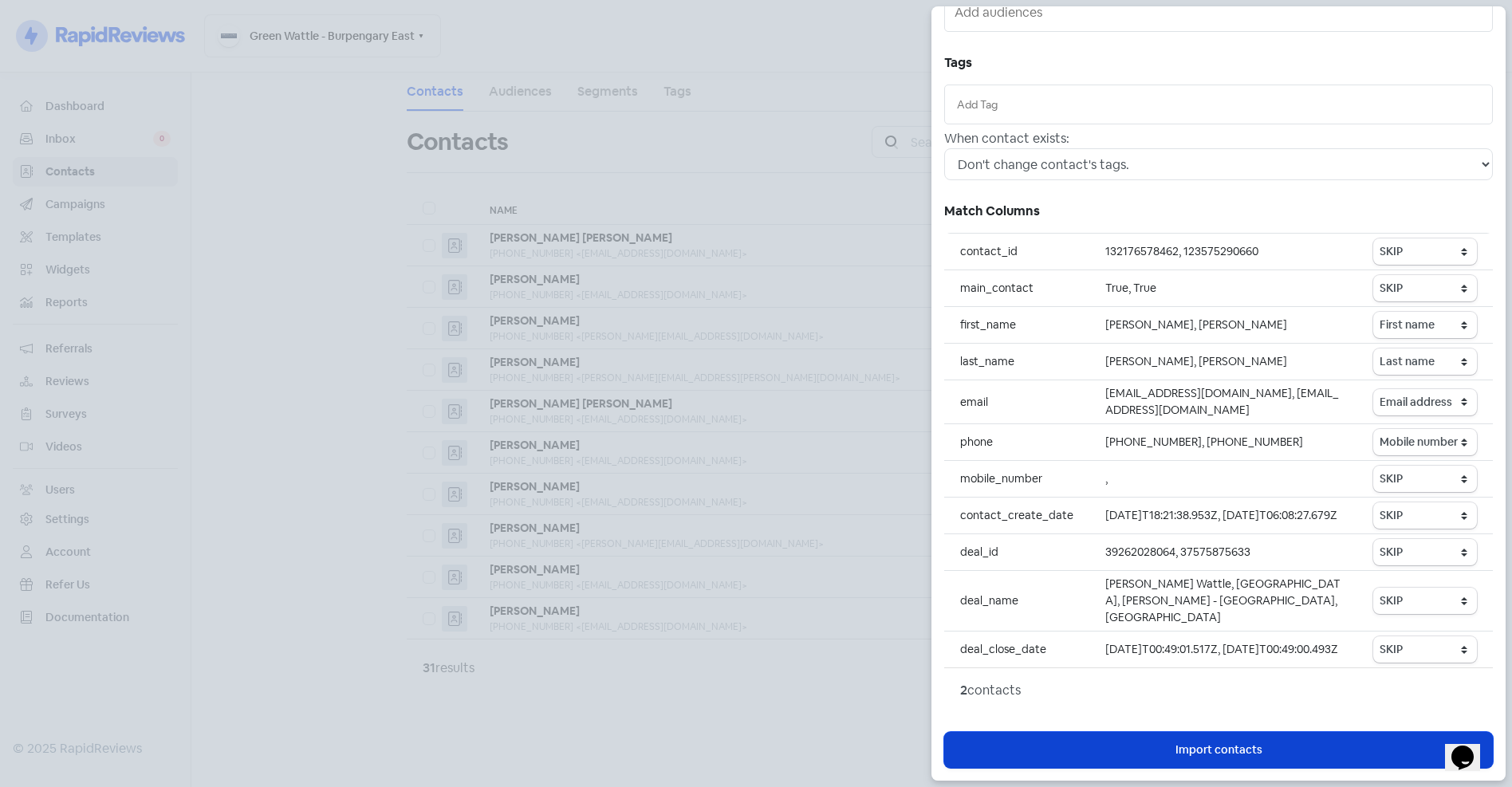
click at [1237, 740] on button "Icon For Loading Import contacts" at bounding box center [1218, 749] width 549 height 36
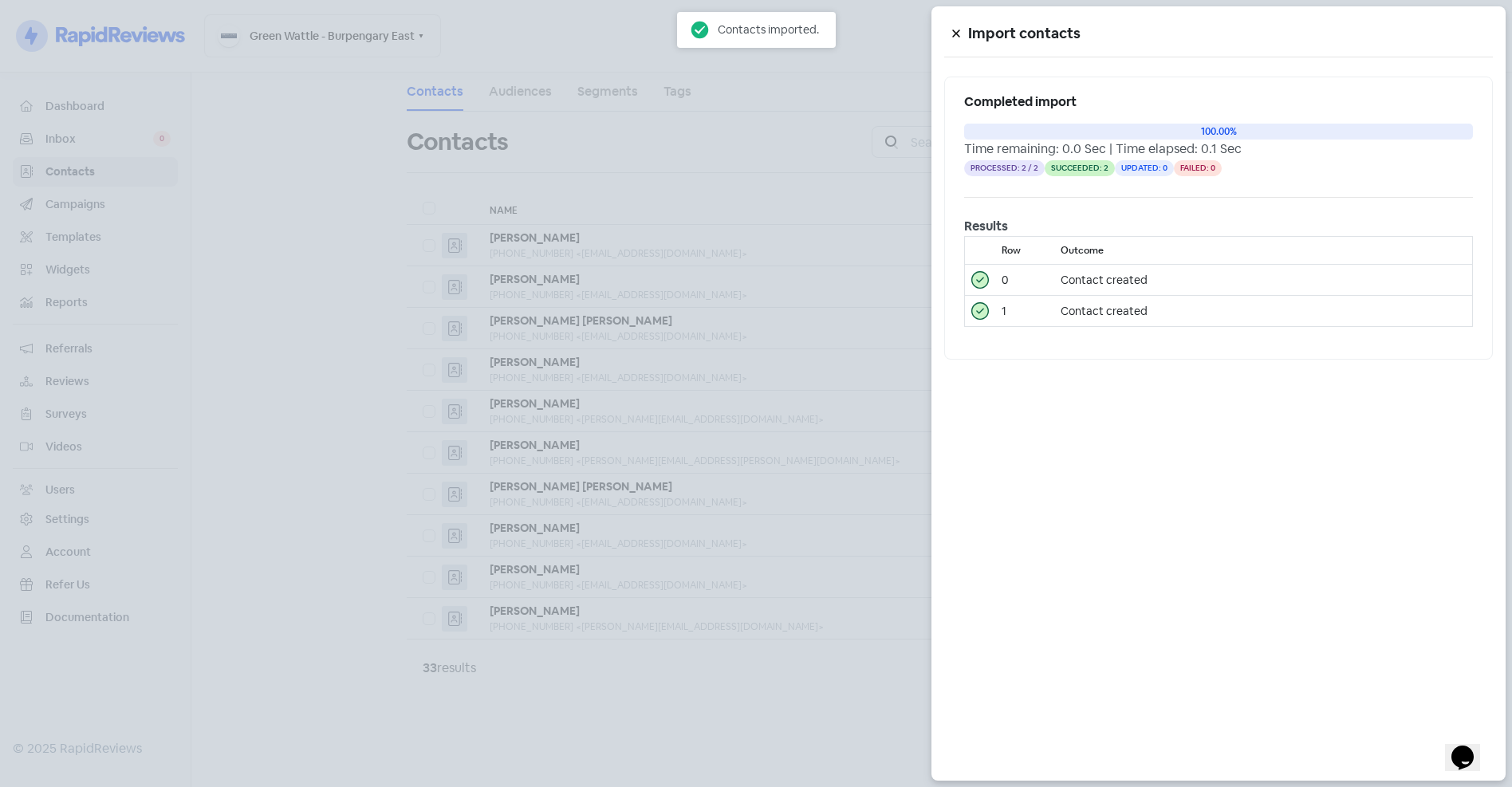
click at [642, 748] on div at bounding box center [756, 394] width 1512 height 787
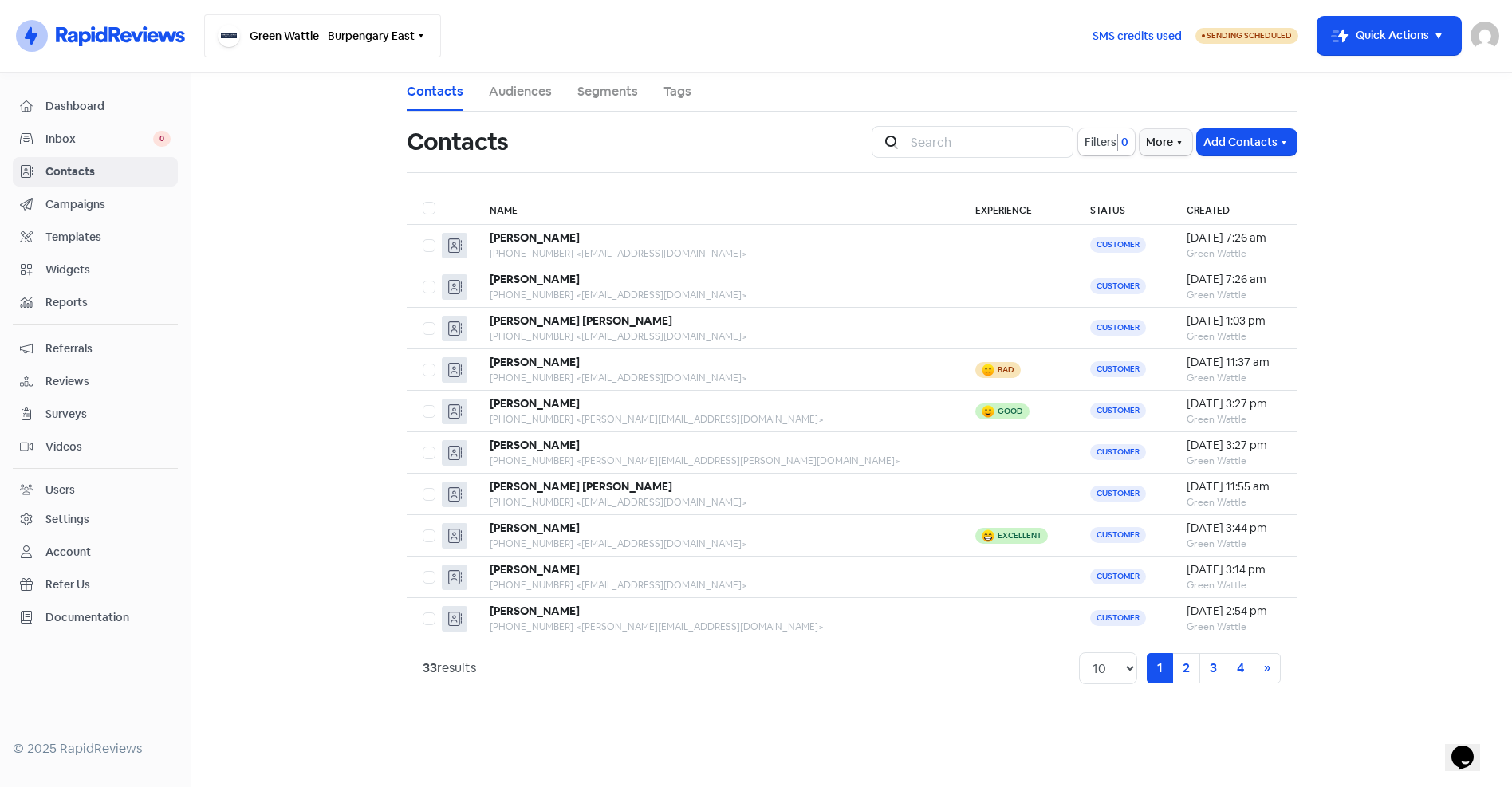
click at [314, 23] on button "Green Wattle - Burpengary East" at bounding box center [323, 36] width 237 height 43
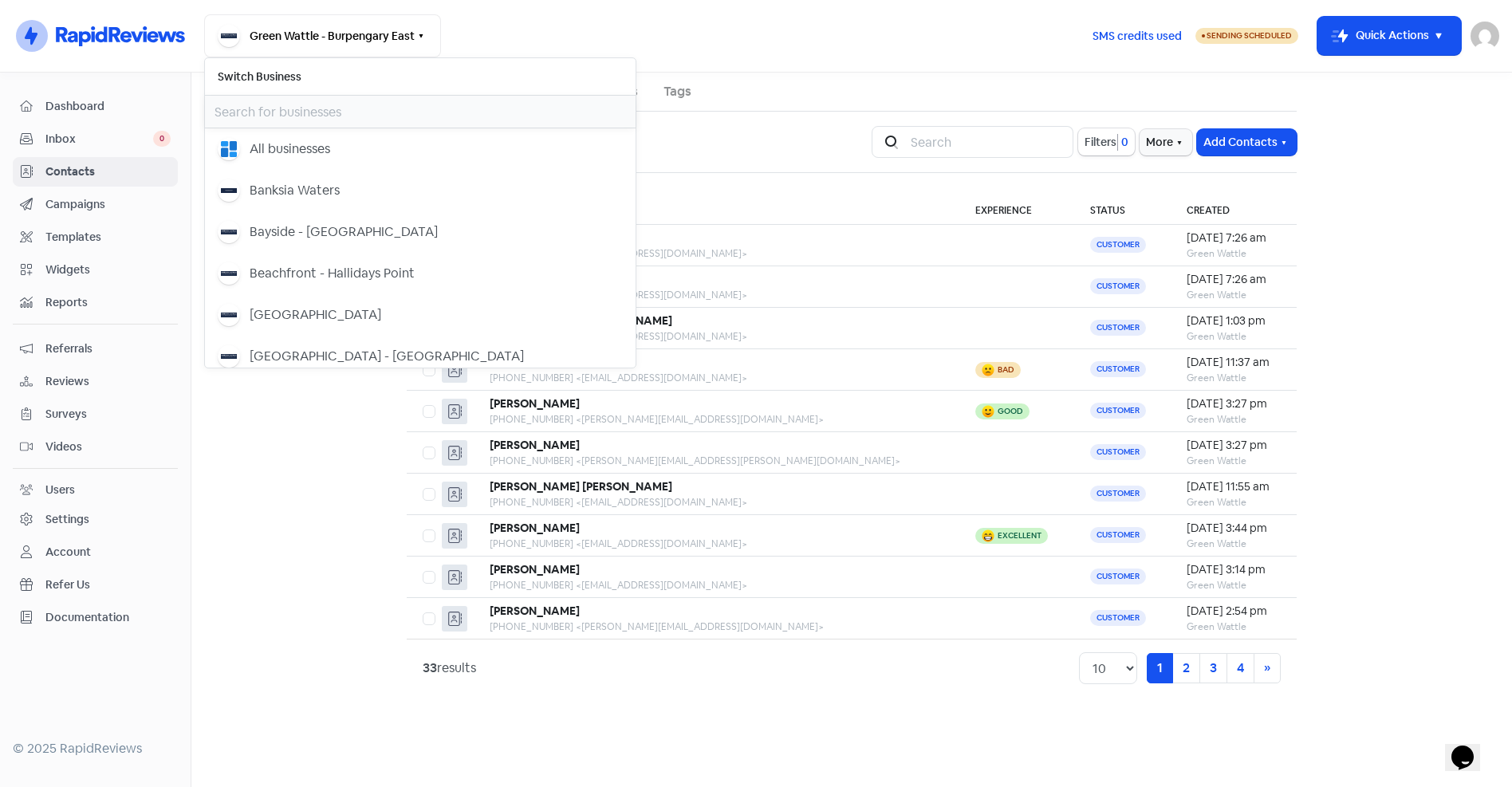
click at [304, 108] on input "text" at bounding box center [419, 111] width 430 height 32
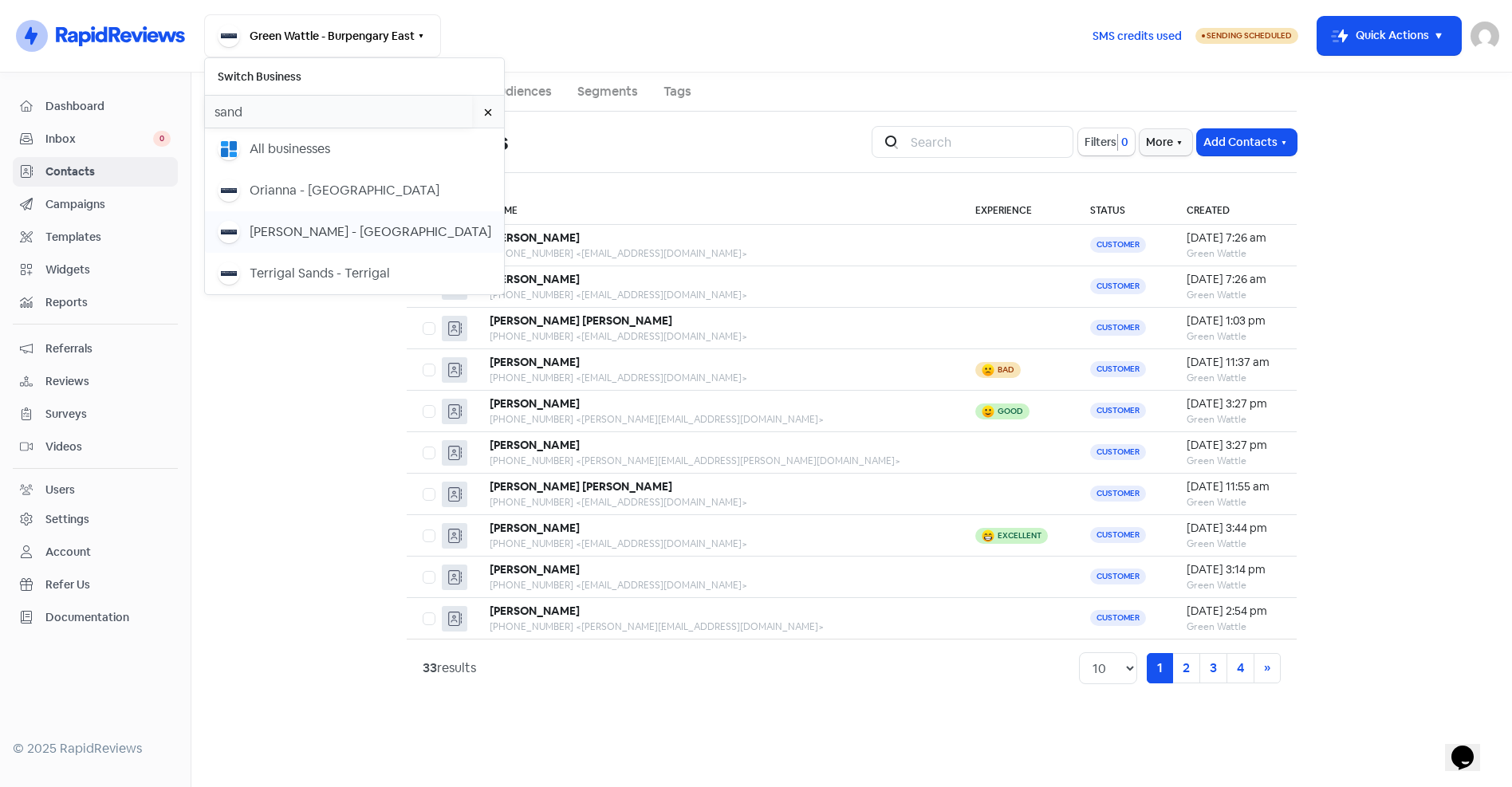
type input "sand"
click at [295, 228] on div "[PERSON_NAME] - [GEOGRAPHIC_DATA]" at bounding box center [370, 231] width 241 height 19
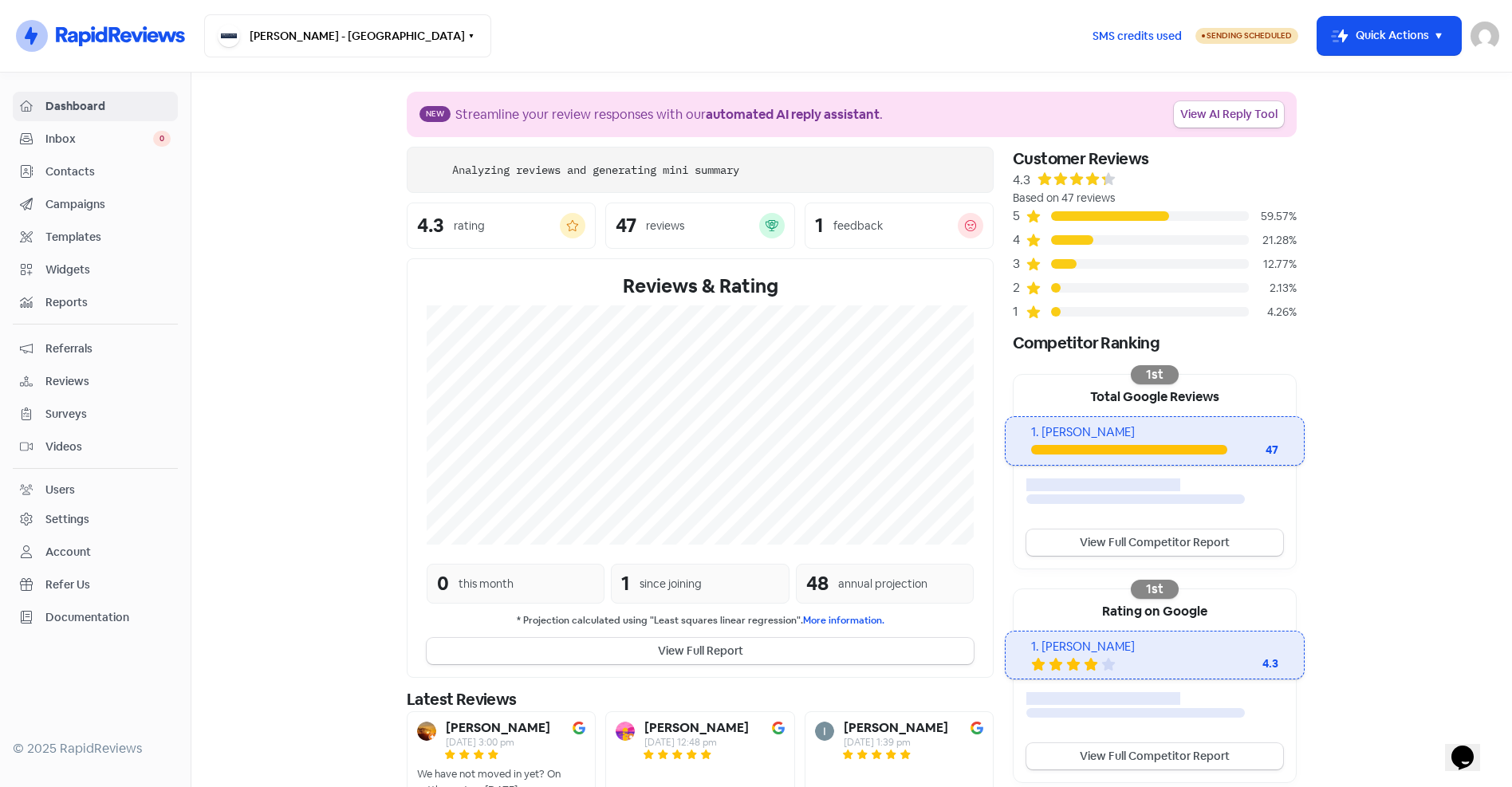
click at [89, 176] on span "Contacts" at bounding box center [108, 172] width 125 height 17
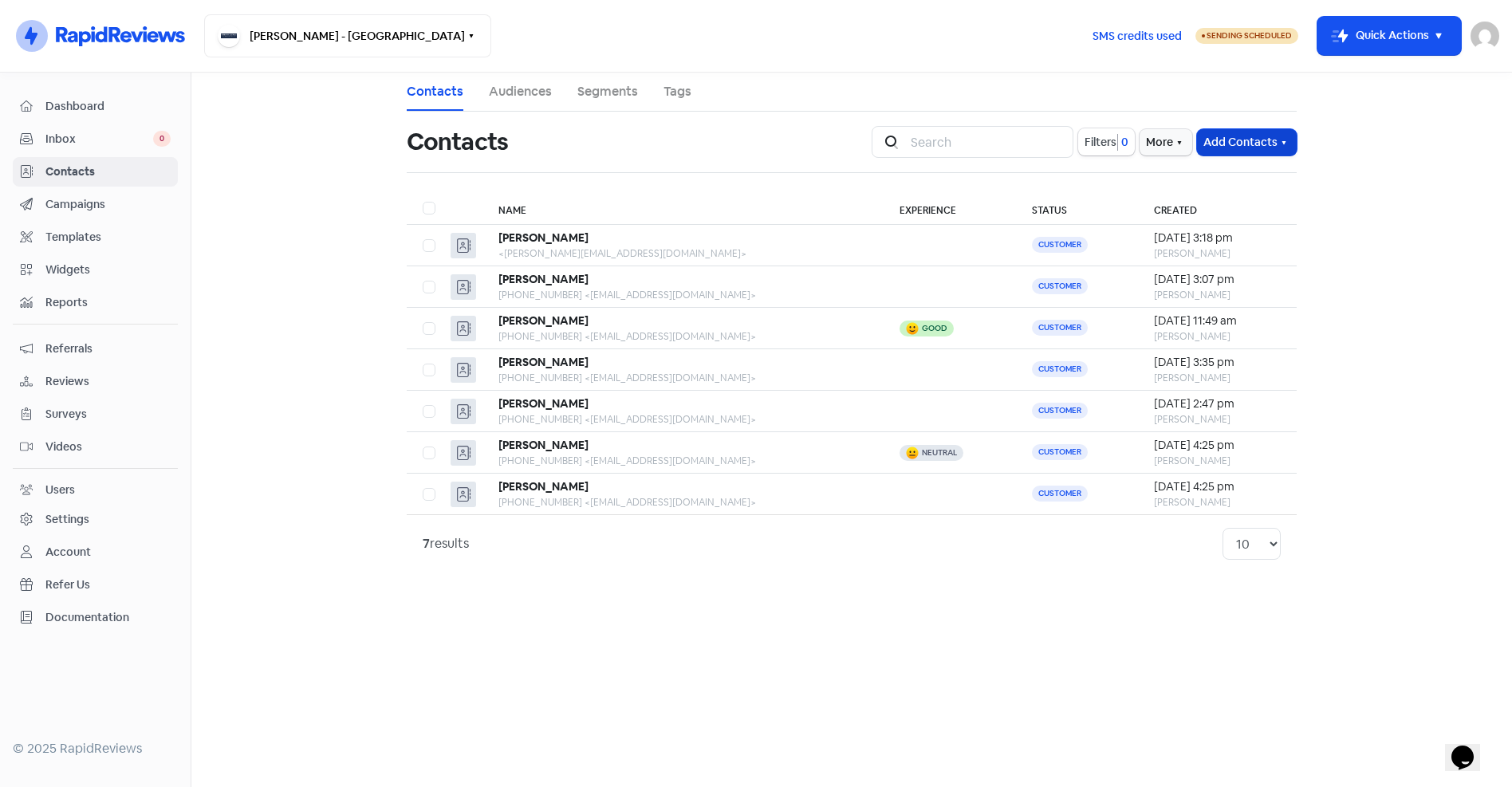
click at [1275, 143] on button "Add Contacts" at bounding box center [1247, 142] width 100 height 27
click at [1216, 210] on button "Import contacts" at bounding box center [1228, 208] width 136 height 32
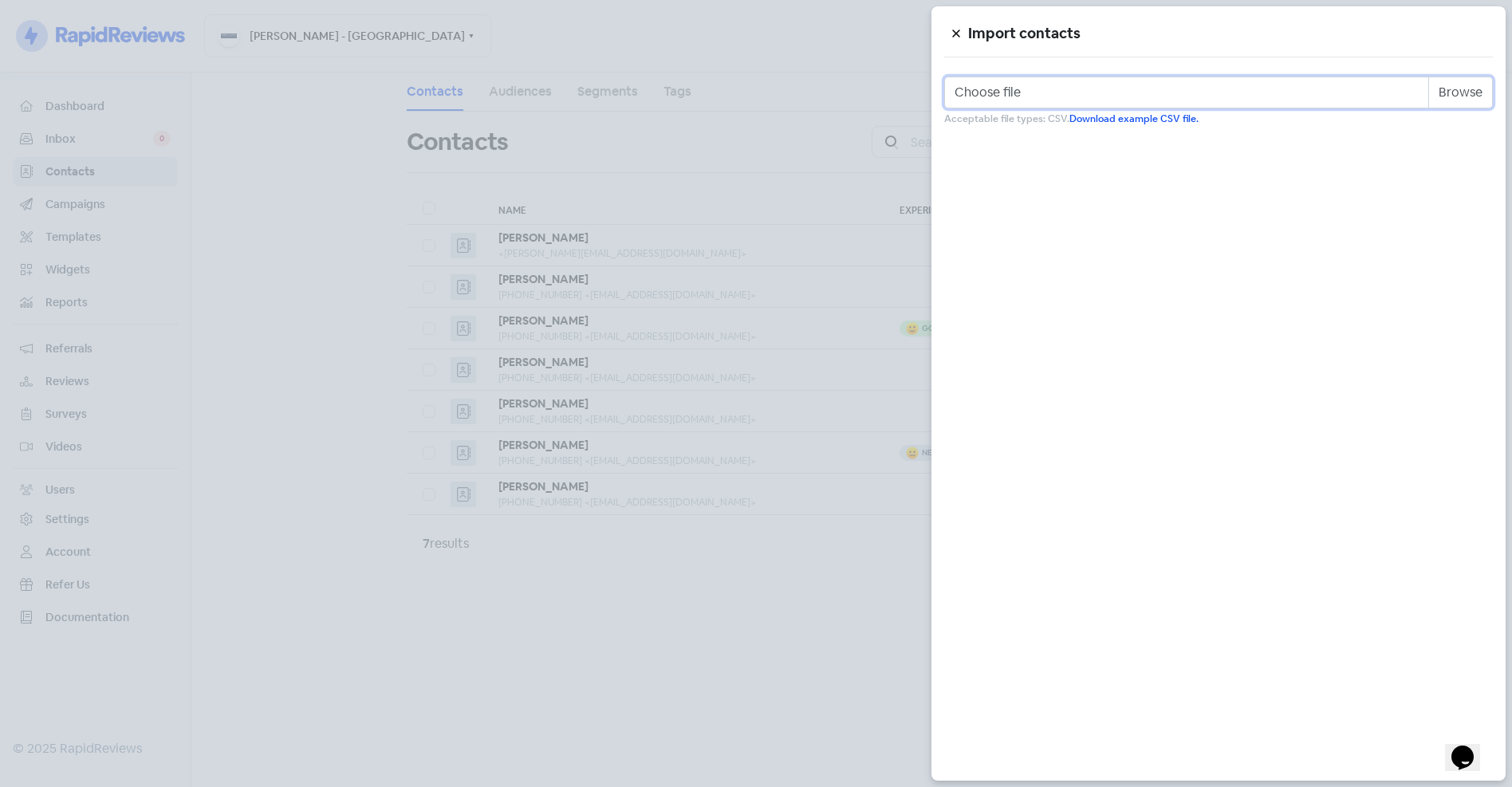
click at [1452, 88] on input "Choose file" at bounding box center [1218, 92] width 549 height 32
type input "C:\fakepath\sandy_shores.csv"
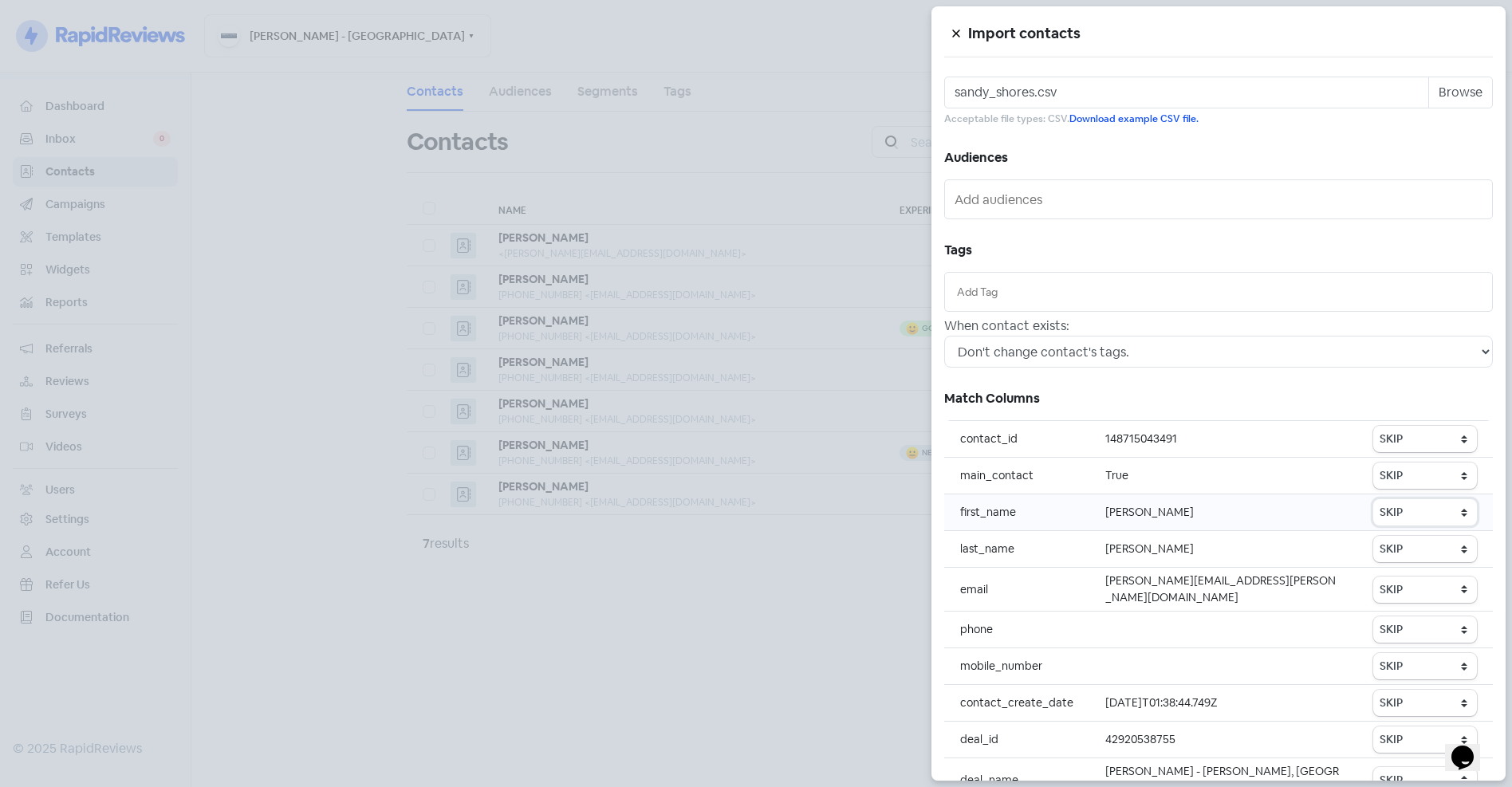
click at [1417, 514] on select "SKIP First name Last name Mobile number Email address Contact status" at bounding box center [1425, 512] width 104 height 27
select select "first_name"
click at [1373, 499] on select "SKIP First name Last name Mobile number Email address Contact status" at bounding box center [1425, 512] width 104 height 27
click at [1417, 551] on select "SKIP First name Last name Mobile number Email address Contact status" at bounding box center [1425, 549] width 104 height 27
select select "last_name"
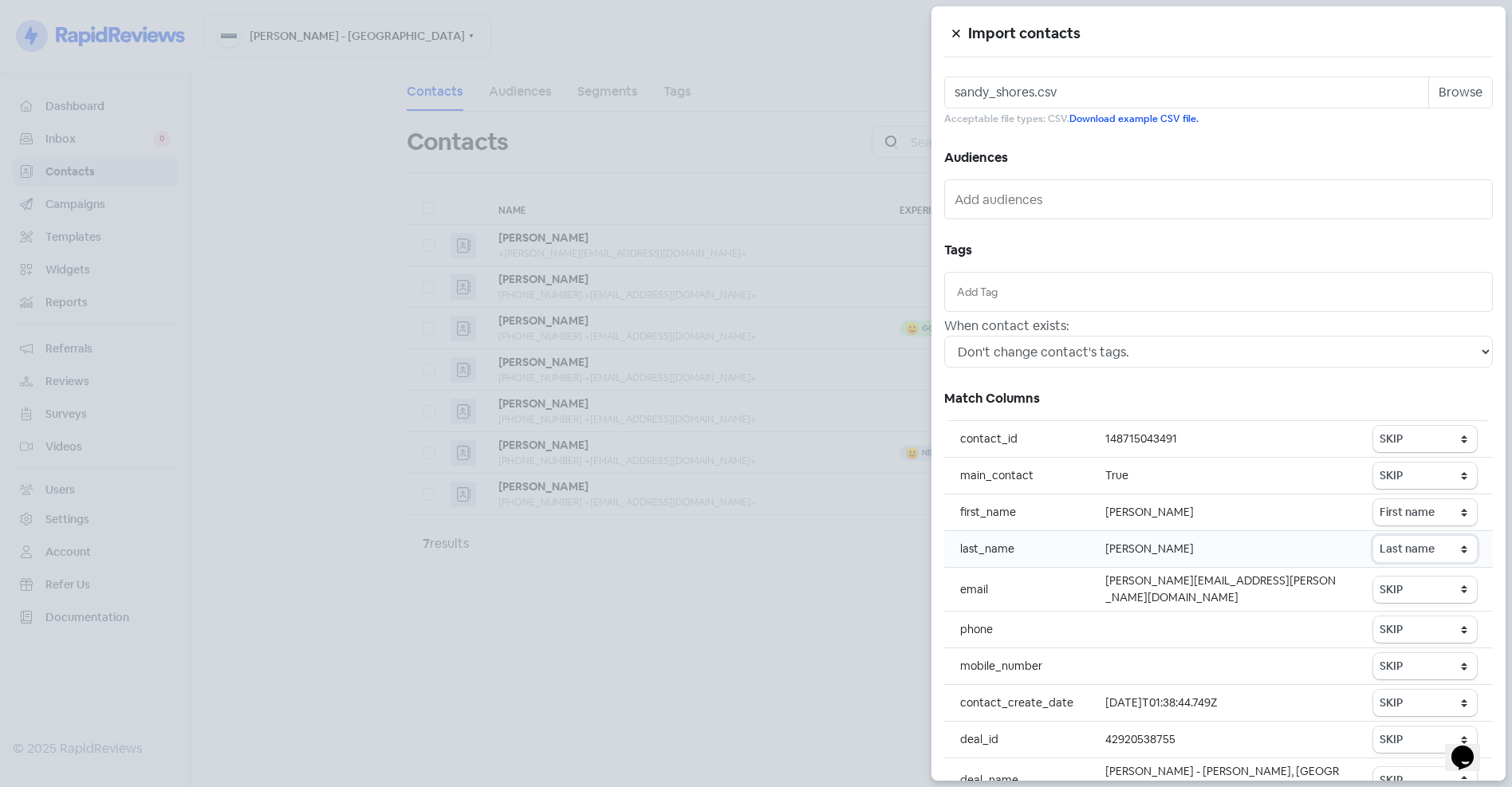
click at [1373, 536] on select "SKIP First name Last name Mobile number Email address Contact status" at bounding box center [1425, 549] width 104 height 27
click at [1416, 587] on select "SKIP First name Last name Mobile number Email address Contact status" at bounding box center [1425, 589] width 104 height 27
select select "email"
click at [1373, 576] on select "SKIP First name Last name Mobile number Email address Contact status" at bounding box center [1425, 589] width 104 height 27
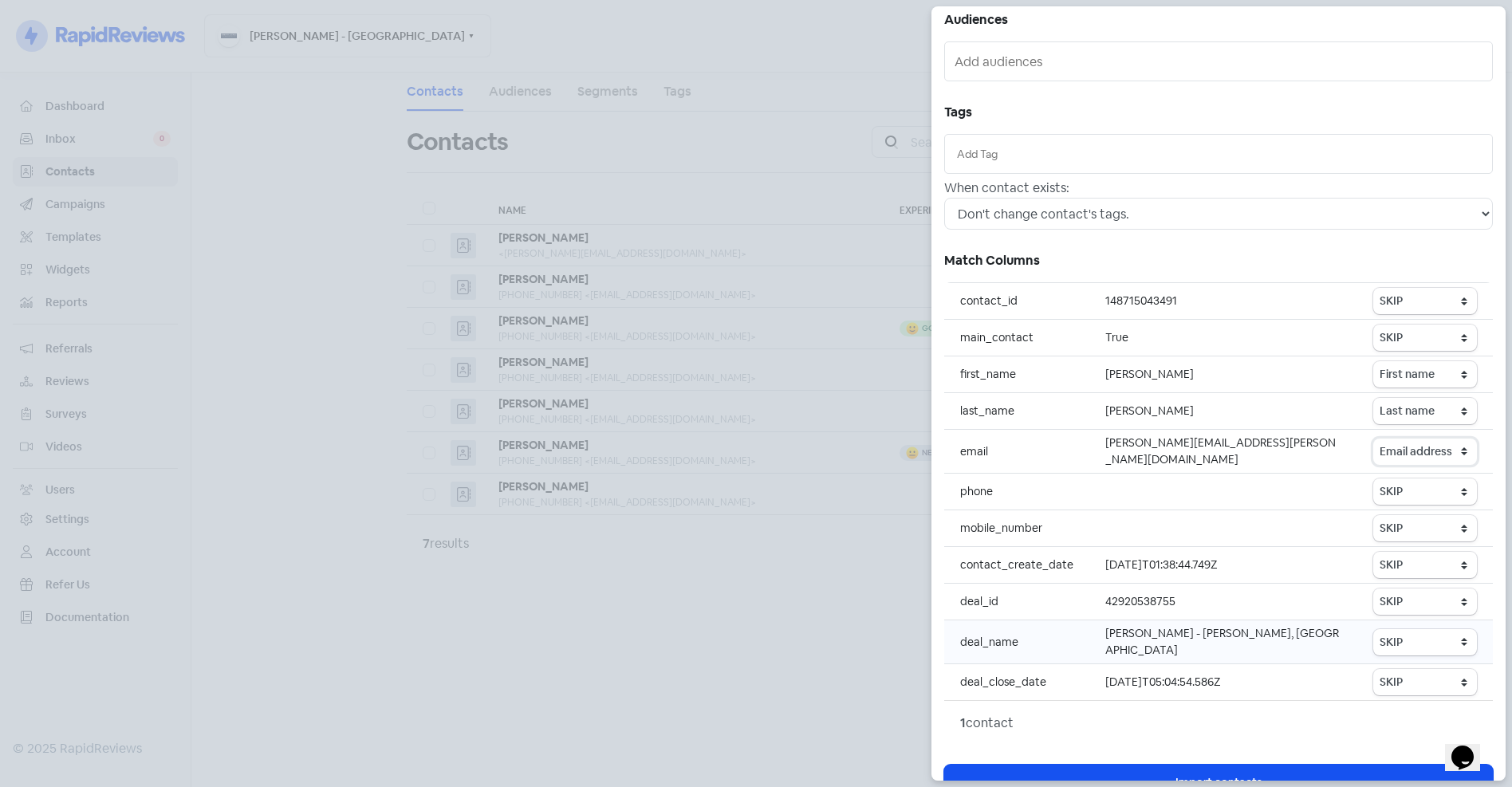
scroll to position [156, 0]
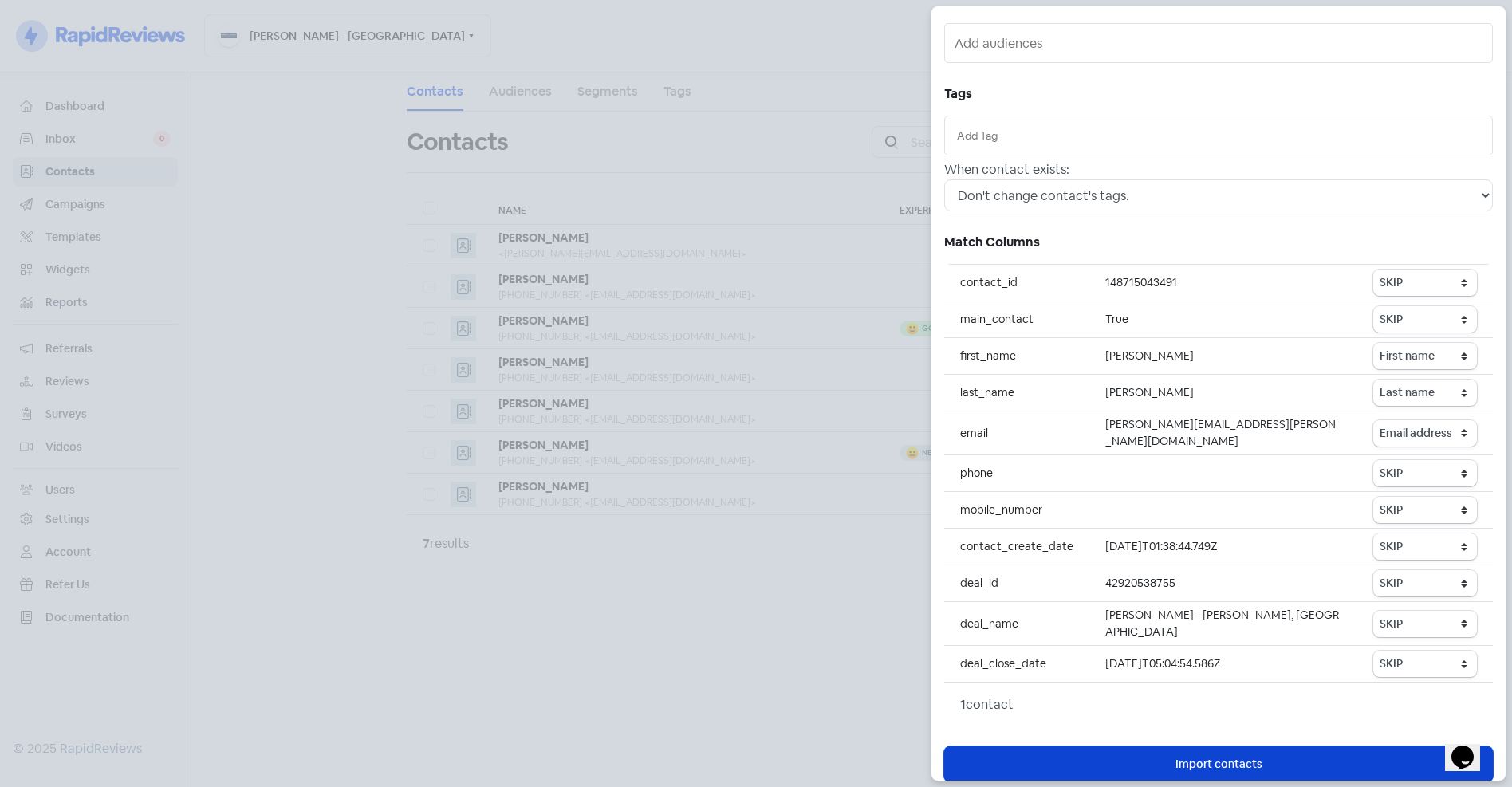
click at [1249, 756] on span "Import contacts" at bounding box center [1218, 764] width 87 height 17
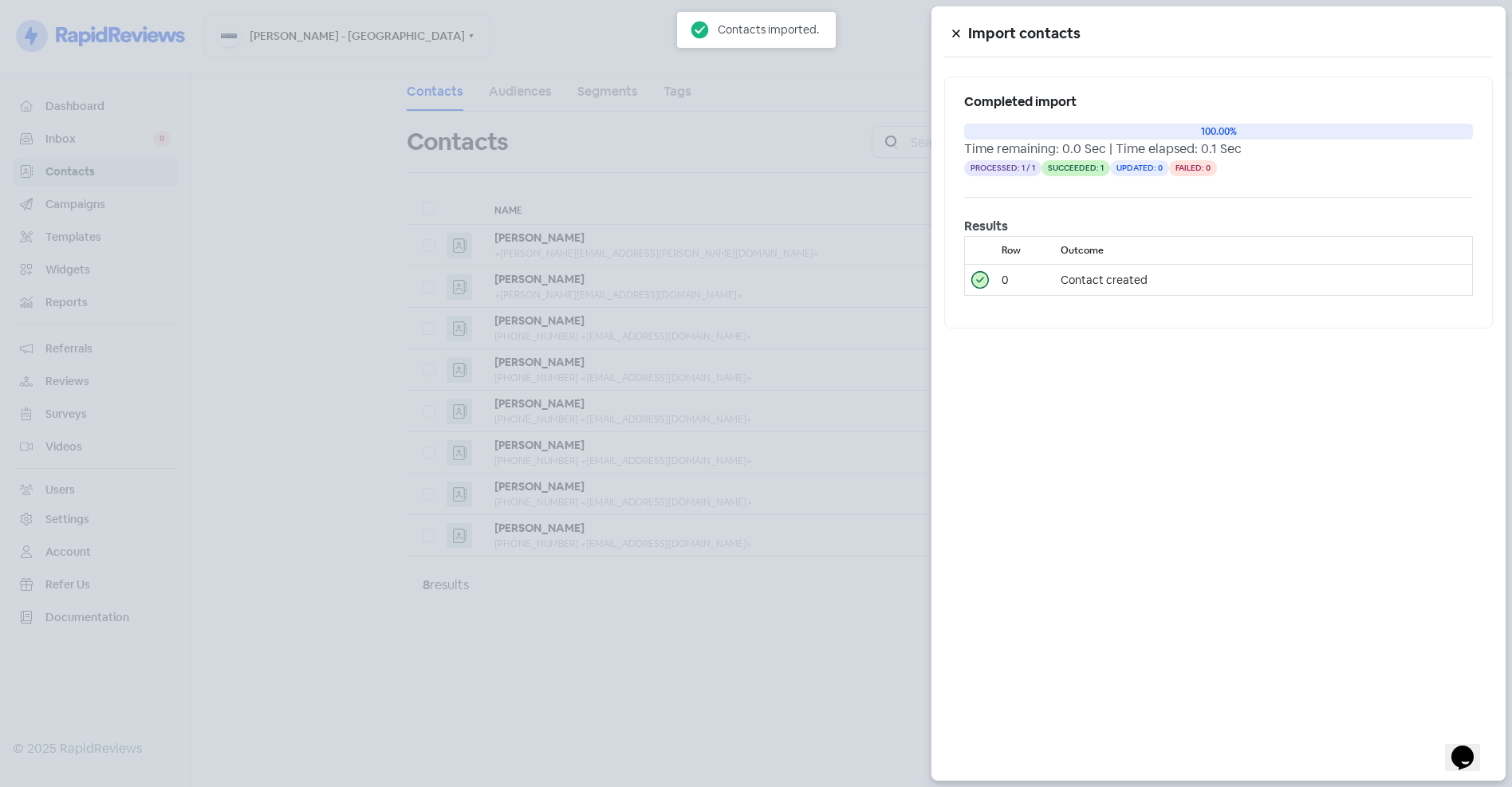
click at [874, 726] on div at bounding box center [756, 394] width 1512 height 787
